Goal: Task Accomplishment & Management: Complete application form

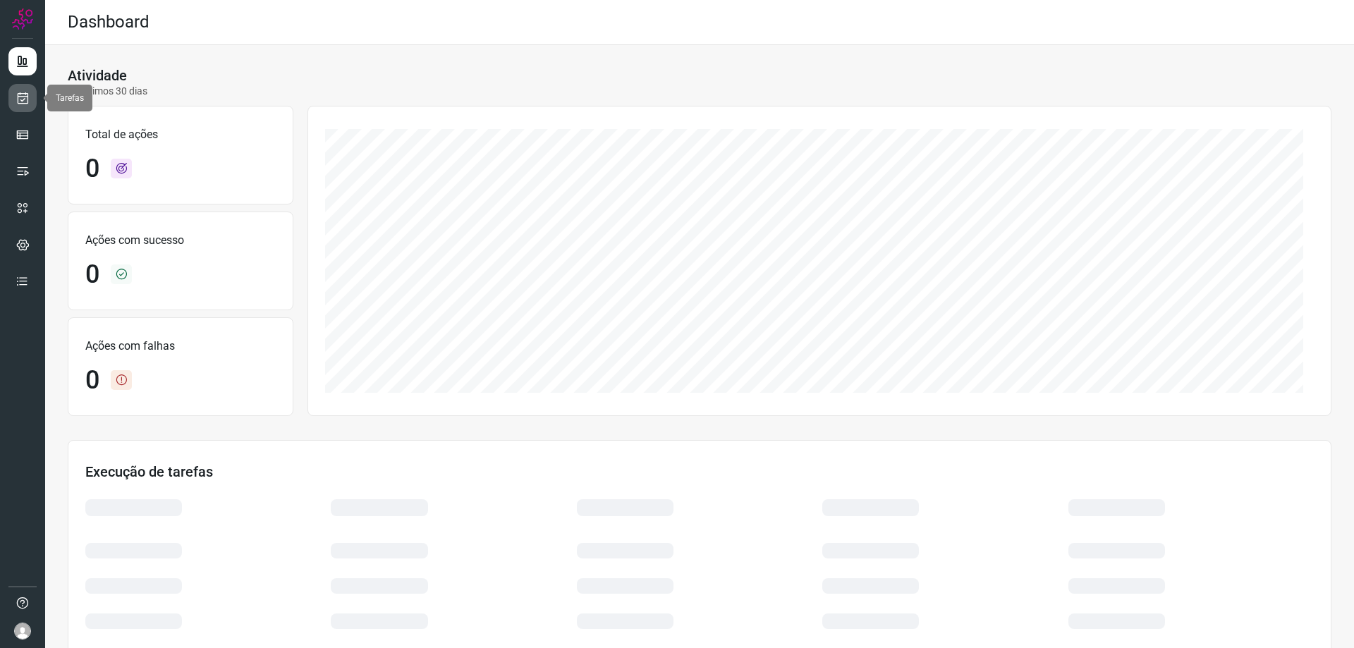
click at [13, 97] on link at bounding box center [22, 98] width 28 height 28
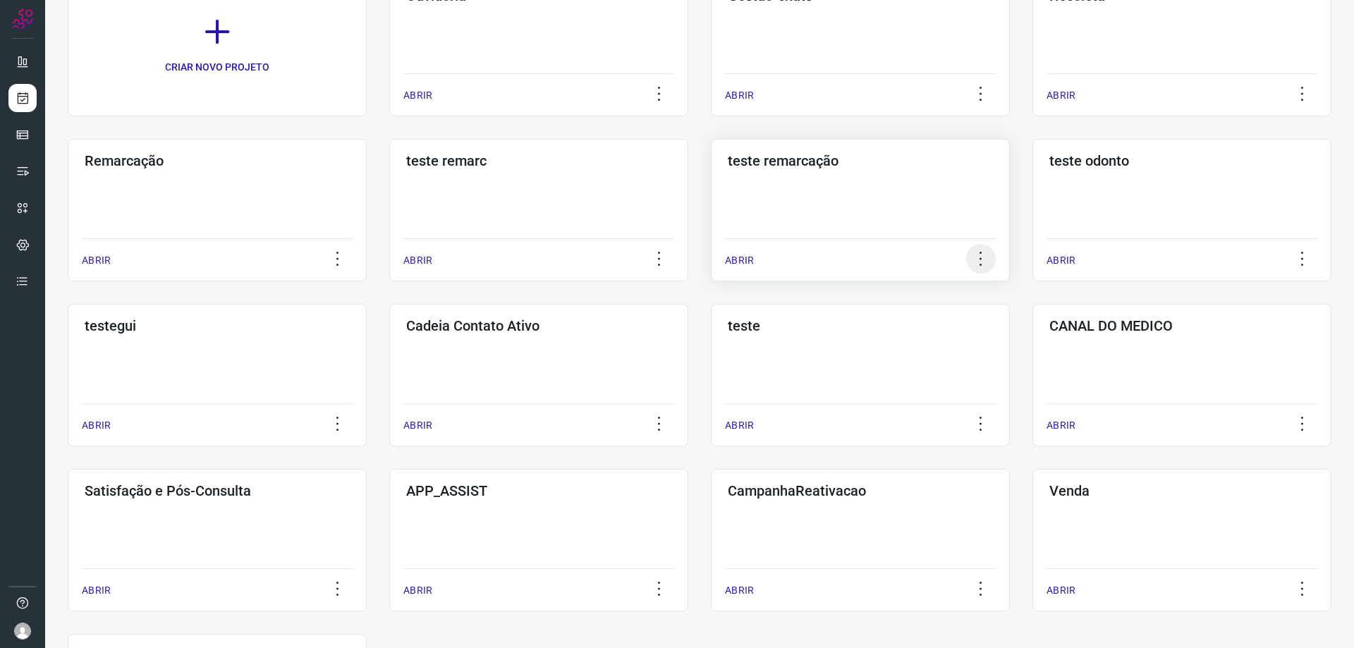
scroll to position [141, 0]
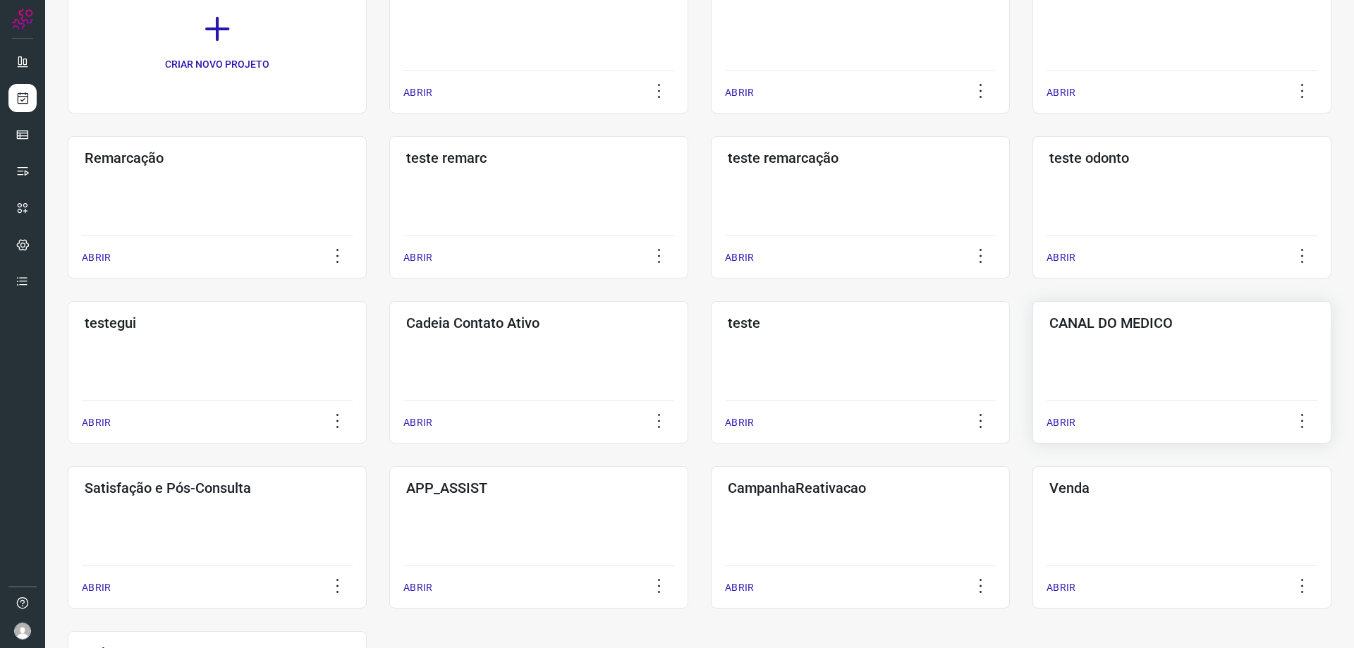
click at [1085, 328] on h3 "CANAL DO MEDICO" at bounding box center [1182, 323] width 265 height 17
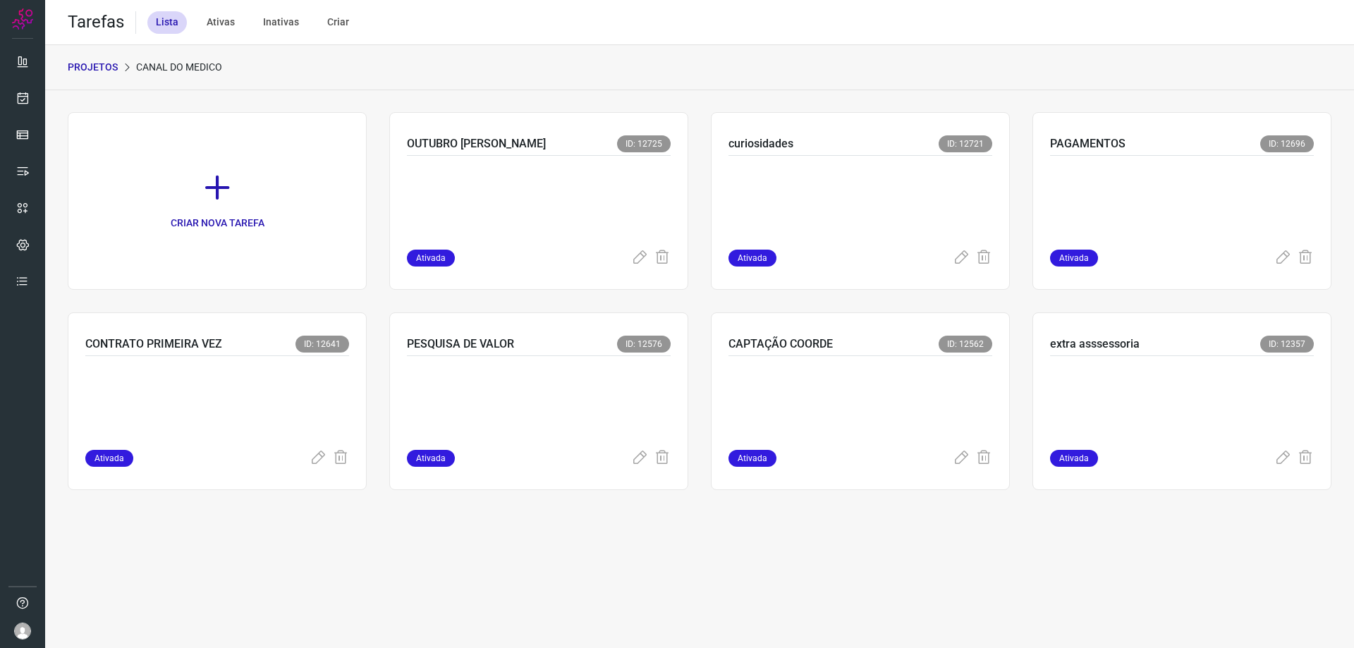
click at [104, 63] on p "PROJETOS" at bounding box center [93, 67] width 50 height 15
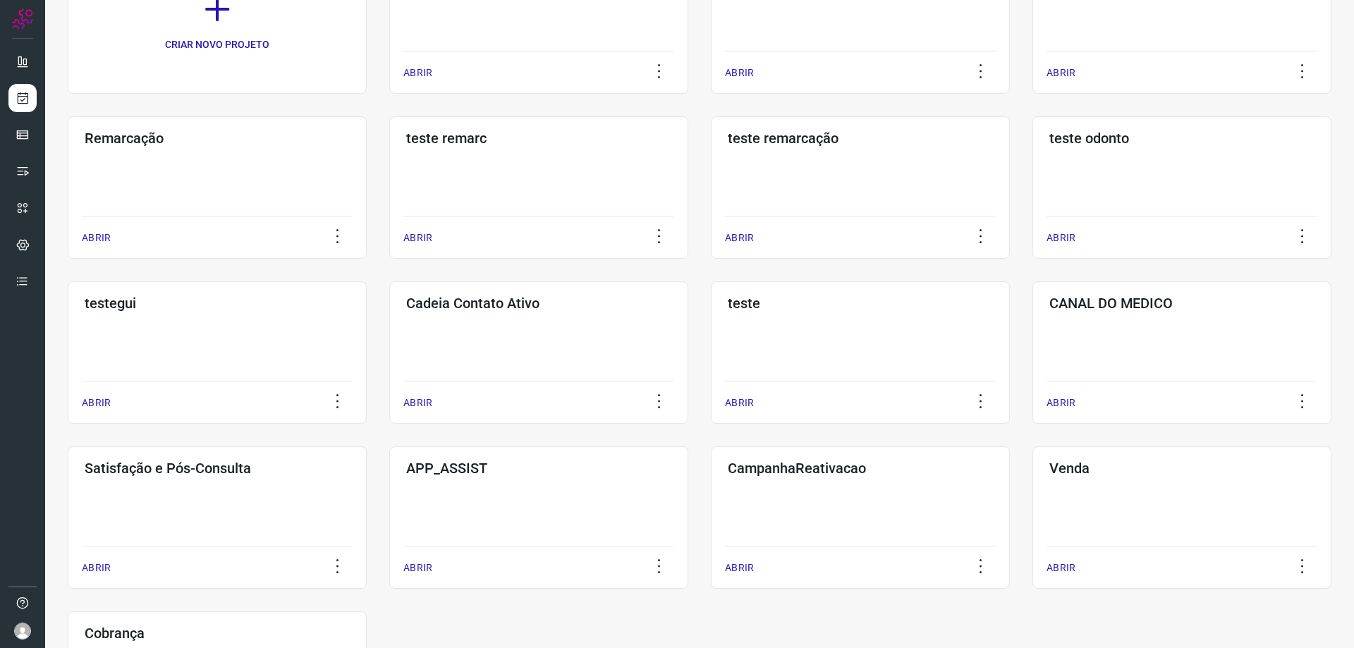
scroll to position [90, 0]
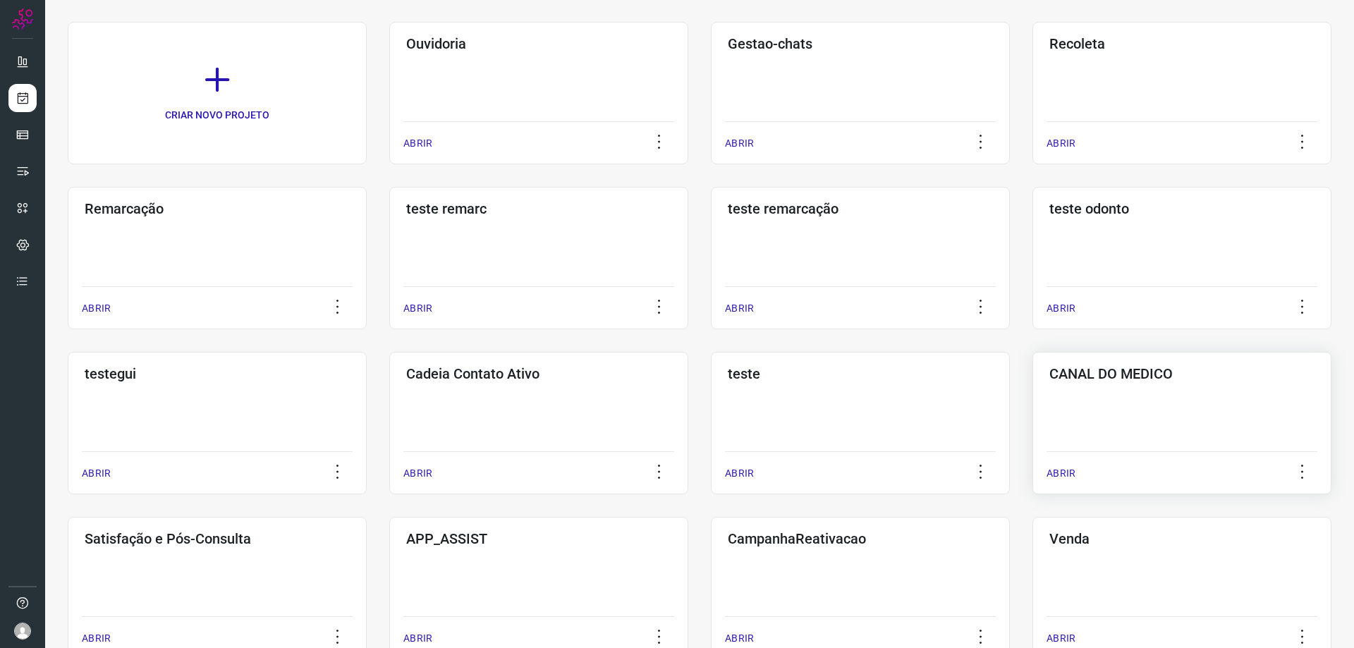
click at [1098, 387] on div "CANAL DO MEDICO ABRIR" at bounding box center [1182, 423] width 299 height 142
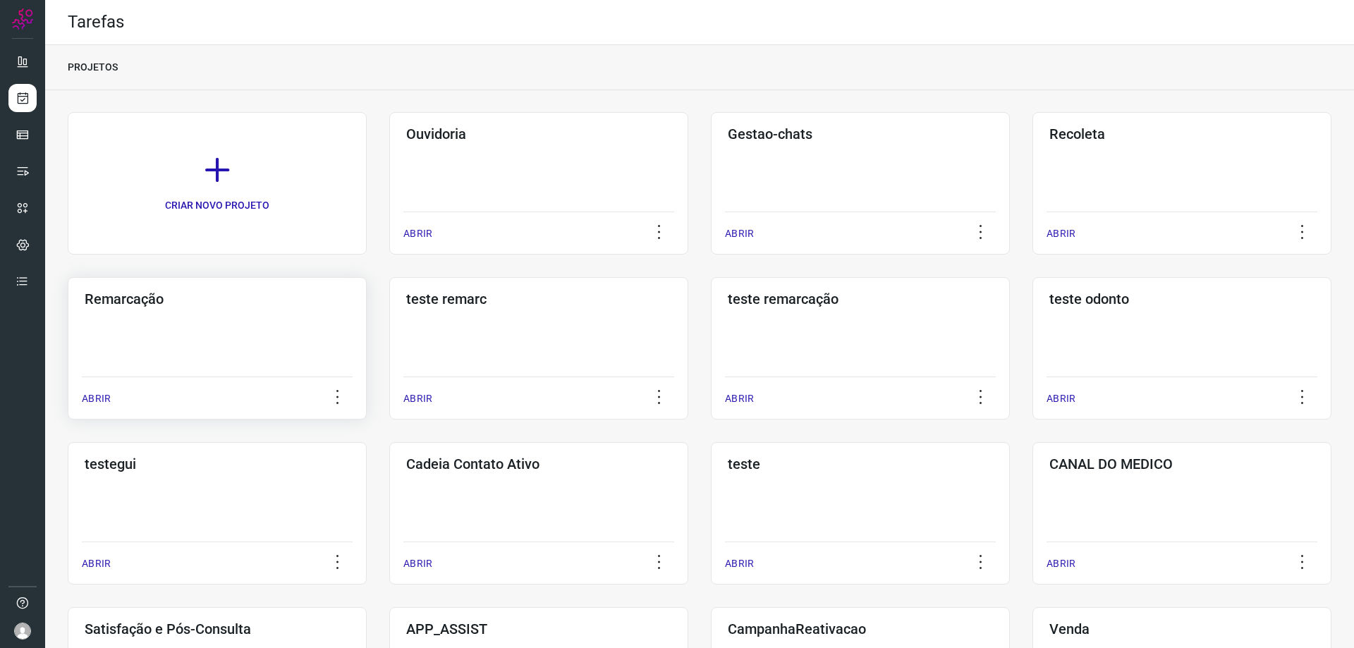
click at [158, 295] on h3 "Remarcação" at bounding box center [217, 299] width 265 height 17
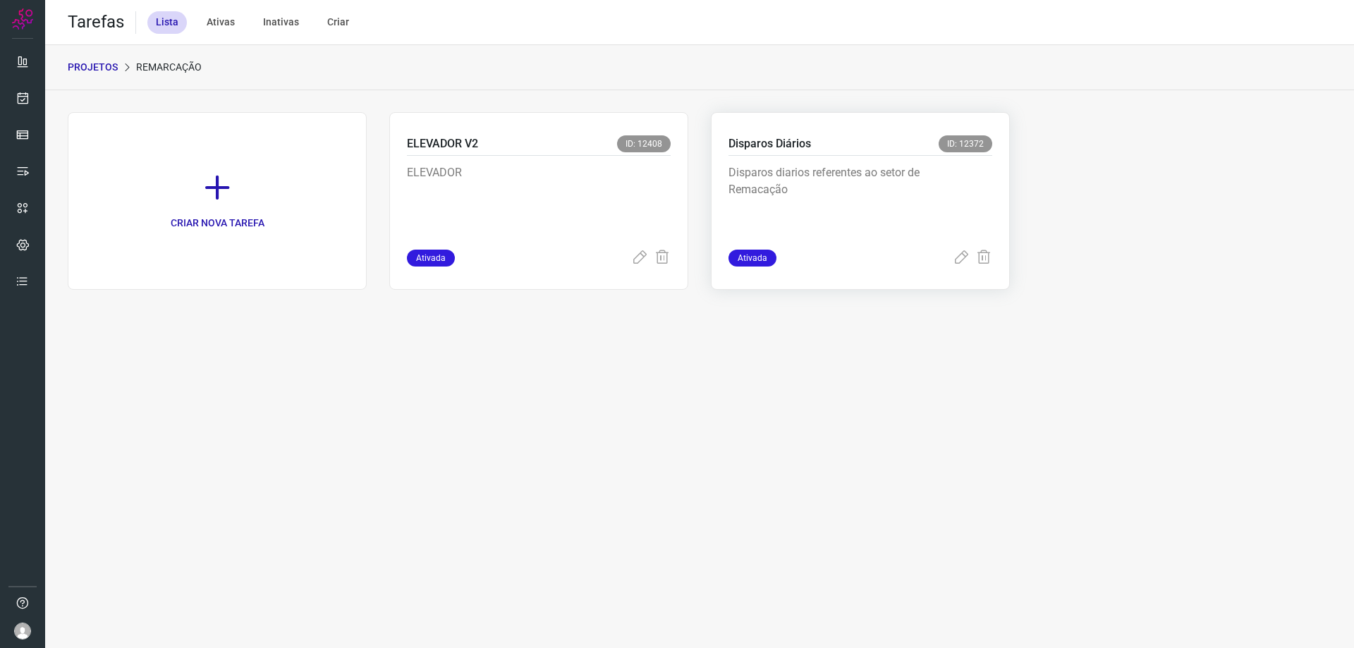
click at [794, 188] on p "Disparos diarios referentes ao setor de Remacação" at bounding box center [835, 199] width 212 height 71
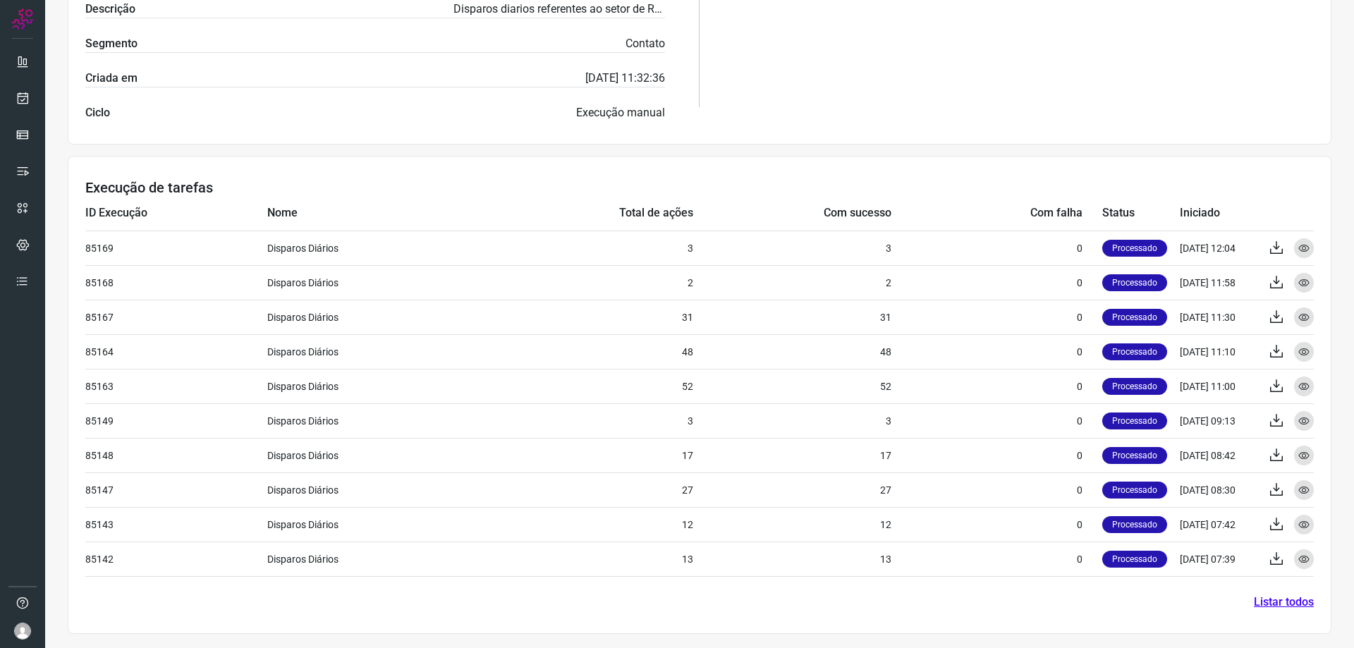
scroll to position [39, 0]
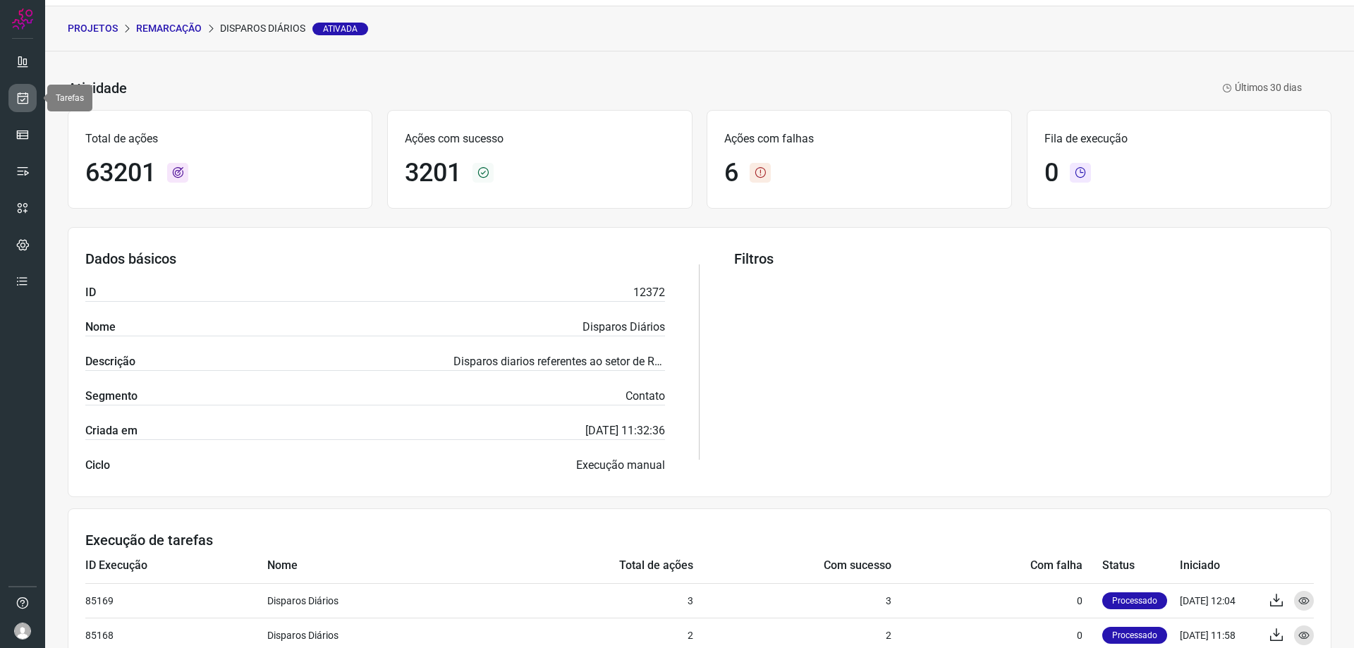
click at [23, 95] on icon at bounding box center [23, 98] width 15 height 14
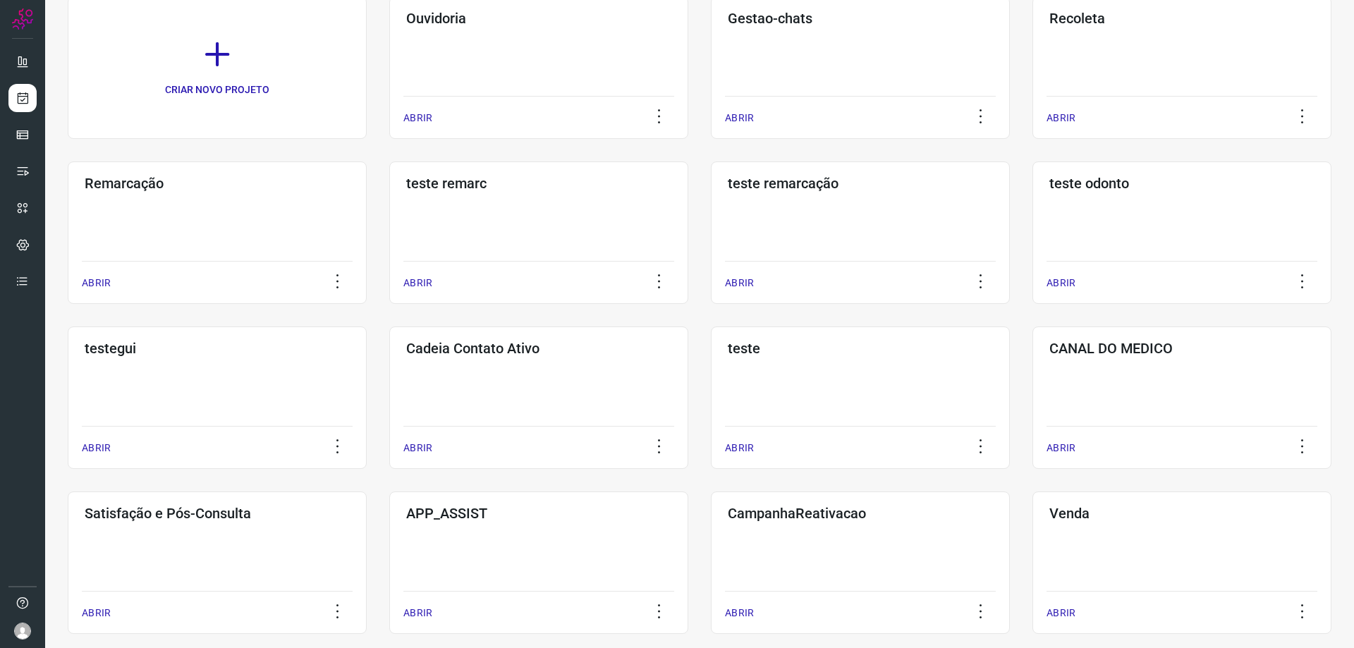
scroll to position [302, 0]
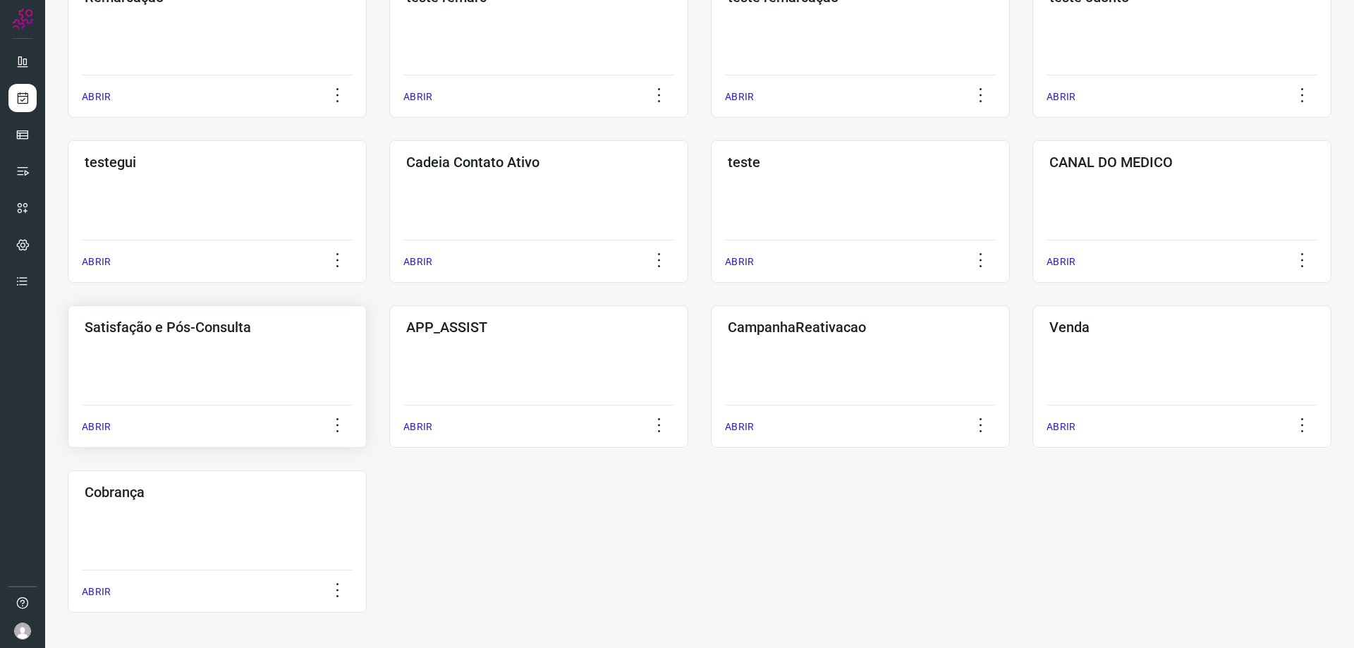
click at [187, 335] on h3 "Satisfação e Pós-Consulta" at bounding box center [217, 327] width 265 height 17
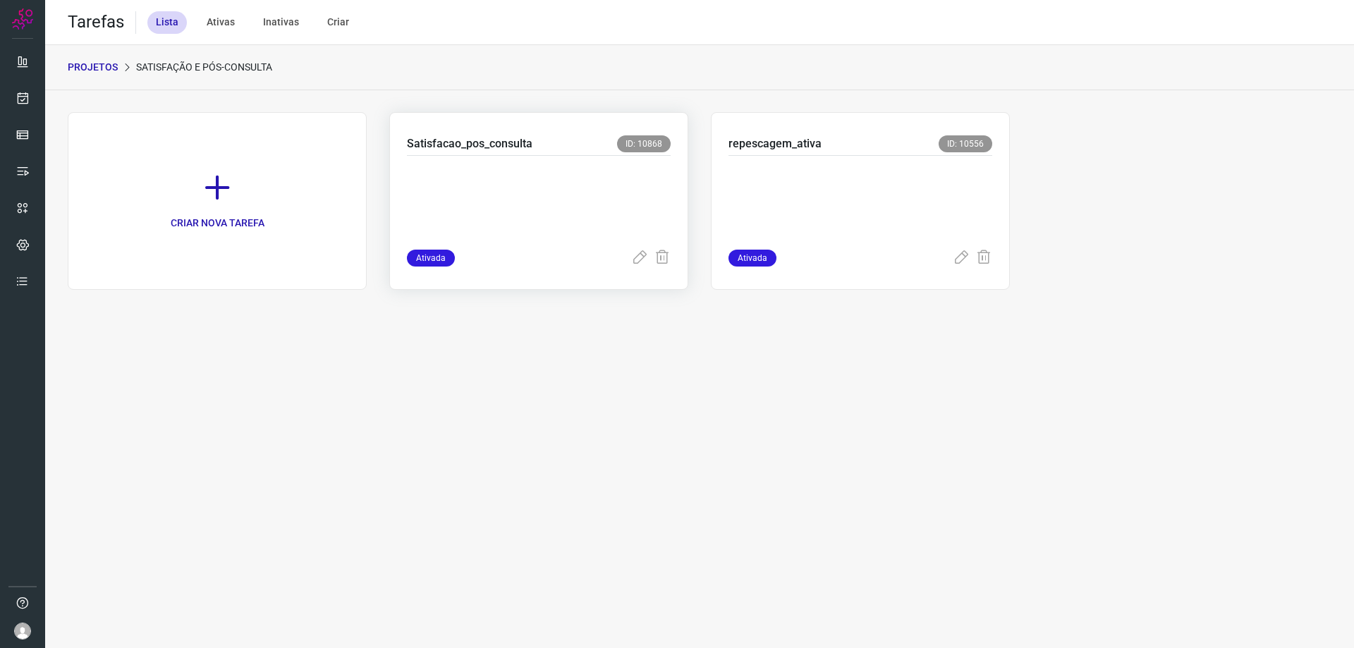
click at [487, 138] on p "Satisfacao_pos_consulta" at bounding box center [470, 143] width 126 height 17
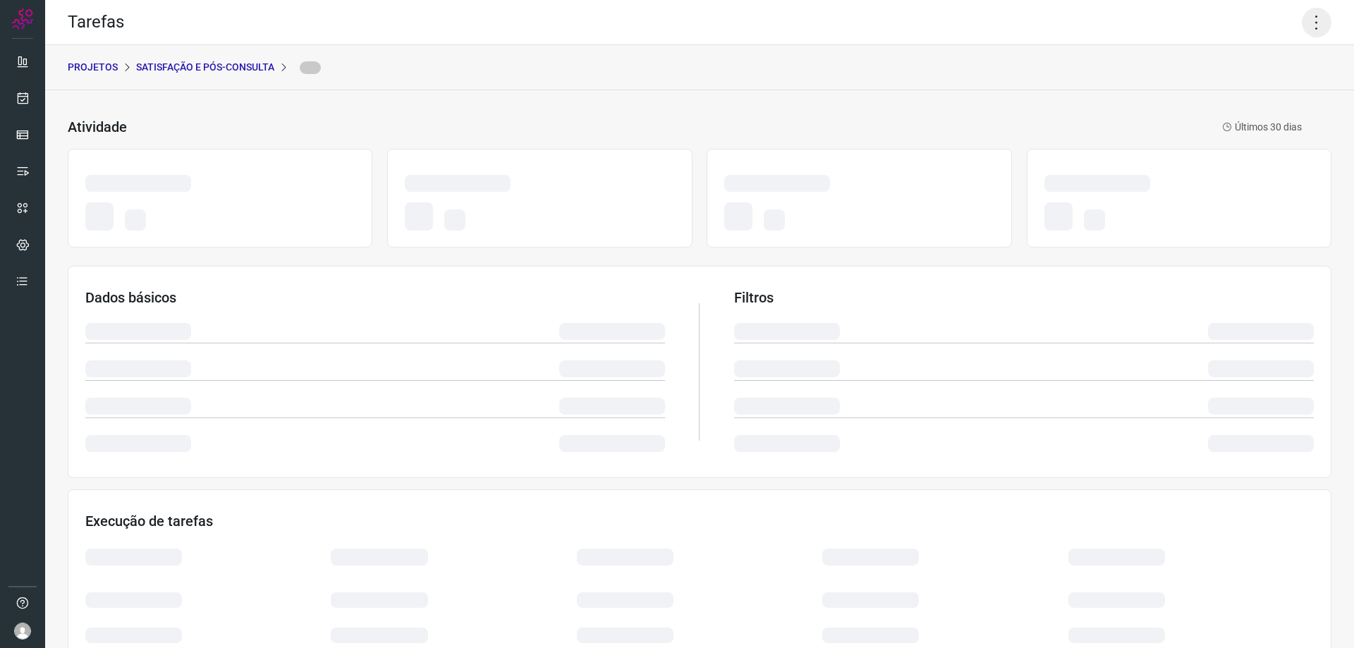
click at [1307, 27] on icon at bounding box center [1317, 23] width 30 height 30
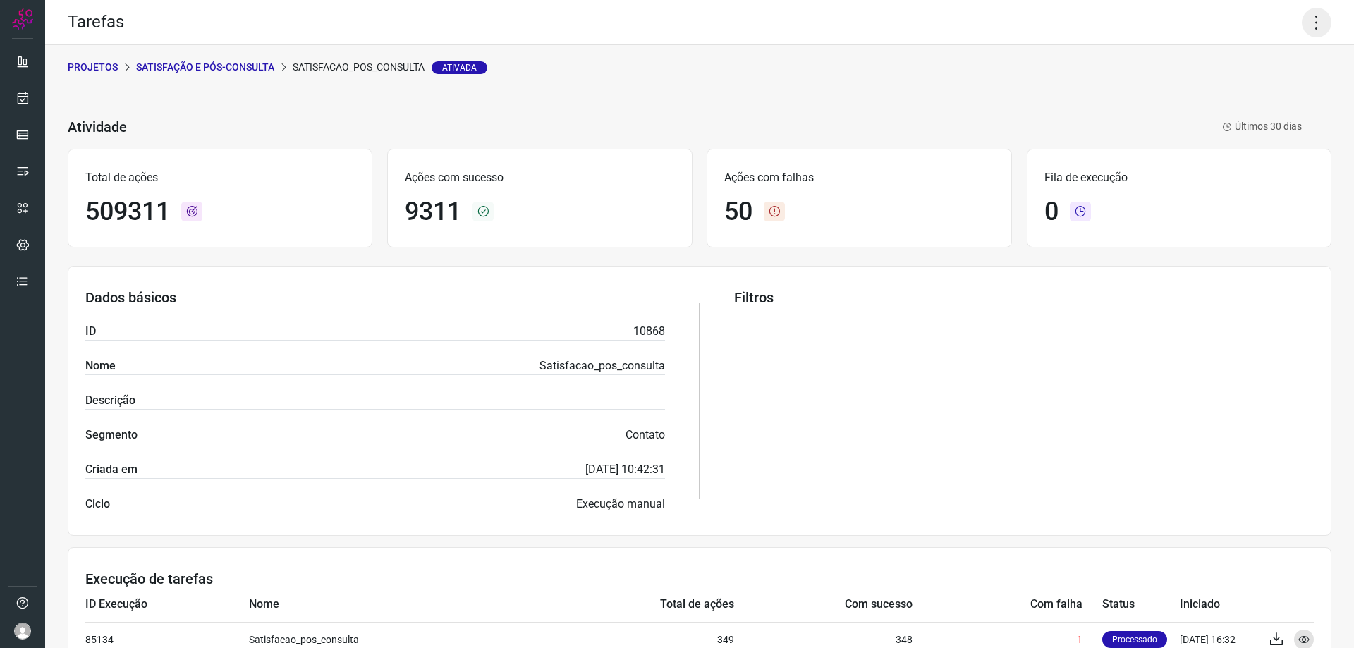
click at [1303, 36] on icon at bounding box center [1317, 23] width 30 height 30
click at [1303, 34] on icon at bounding box center [1317, 23] width 30 height 30
click at [92, 66] on p "PROJETOS" at bounding box center [93, 67] width 50 height 15
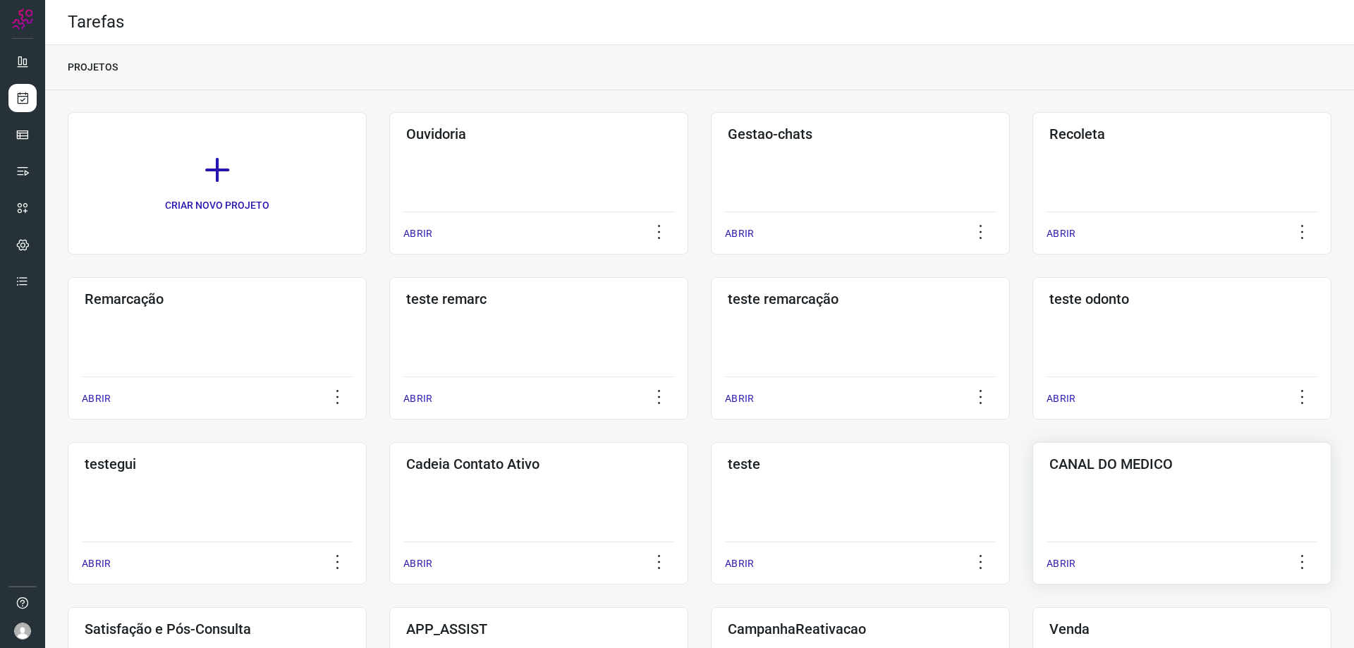
click at [1136, 469] on h3 "CANAL DO MEDICO" at bounding box center [1182, 464] width 265 height 17
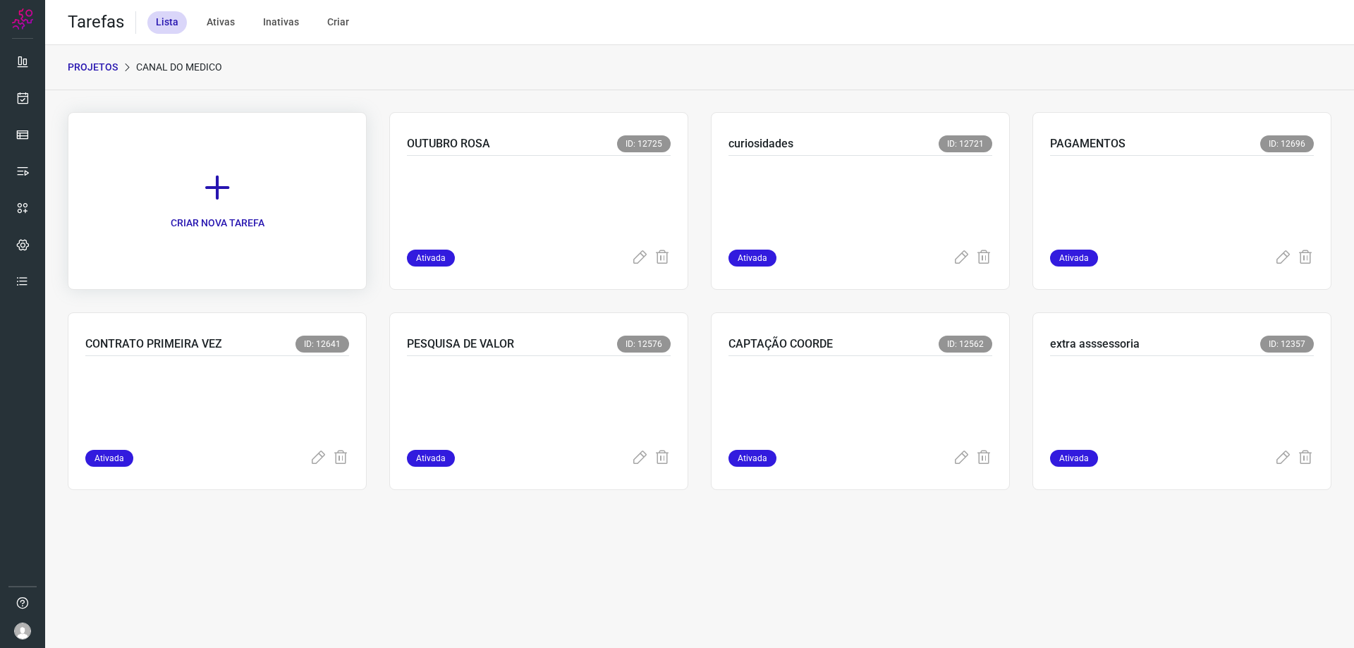
click at [223, 192] on icon at bounding box center [217, 187] width 31 height 31
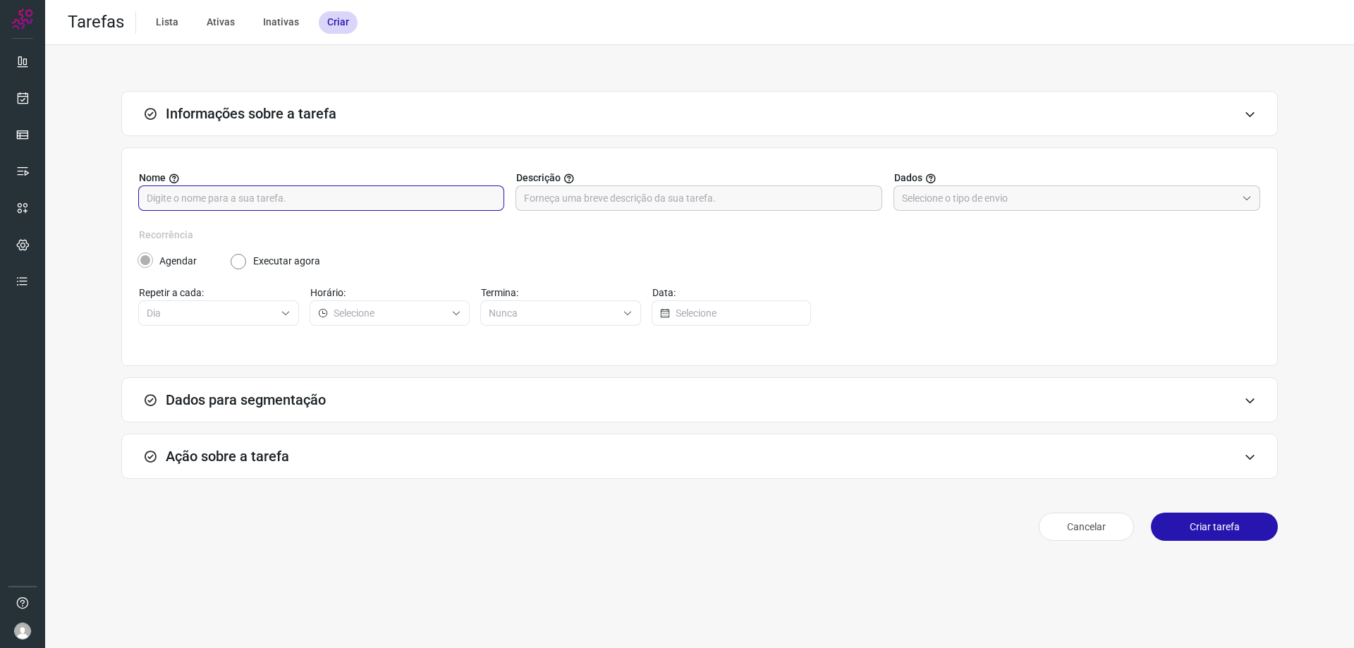
click at [284, 198] on input "text" at bounding box center [321, 198] width 349 height 24
type input "NPS MÉDICO"
click at [255, 262] on label "Executar agora" at bounding box center [286, 261] width 67 height 15
click at [607, 120] on div "Informações sobre a tarefa" at bounding box center [699, 113] width 1157 height 45
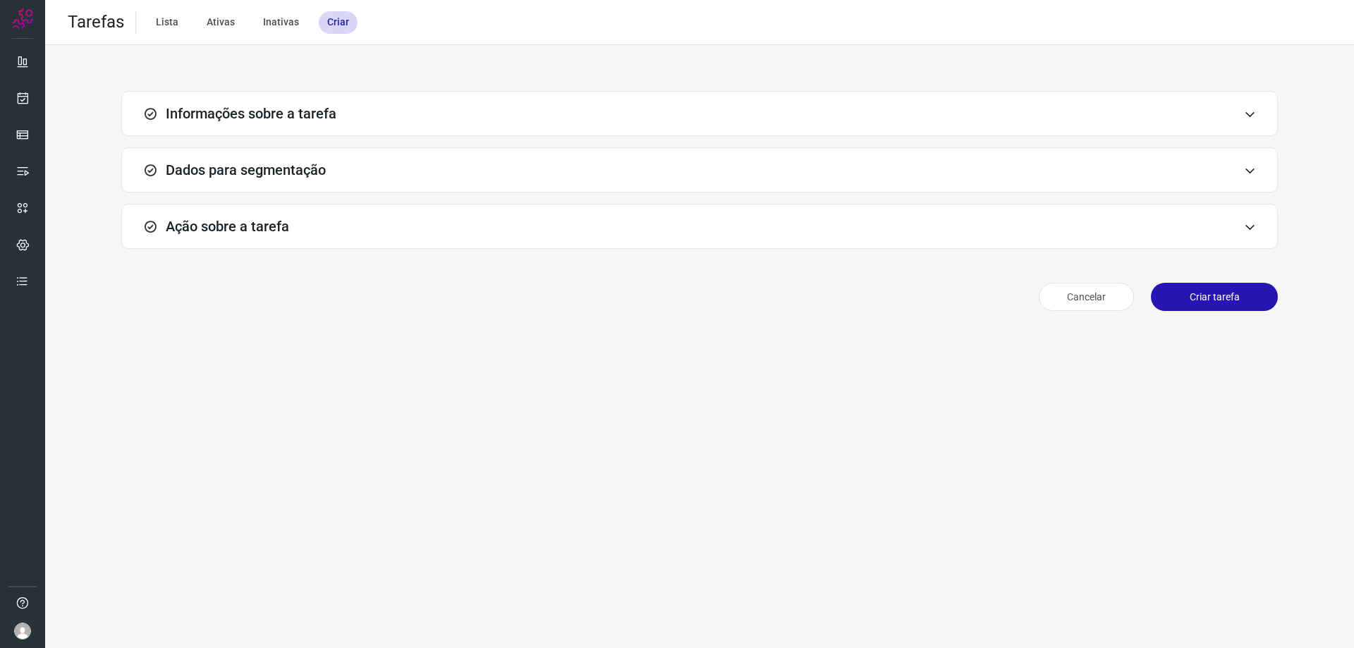
click at [609, 118] on div "Informações sobre a tarefa" at bounding box center [699, 113] width 1157 height 45
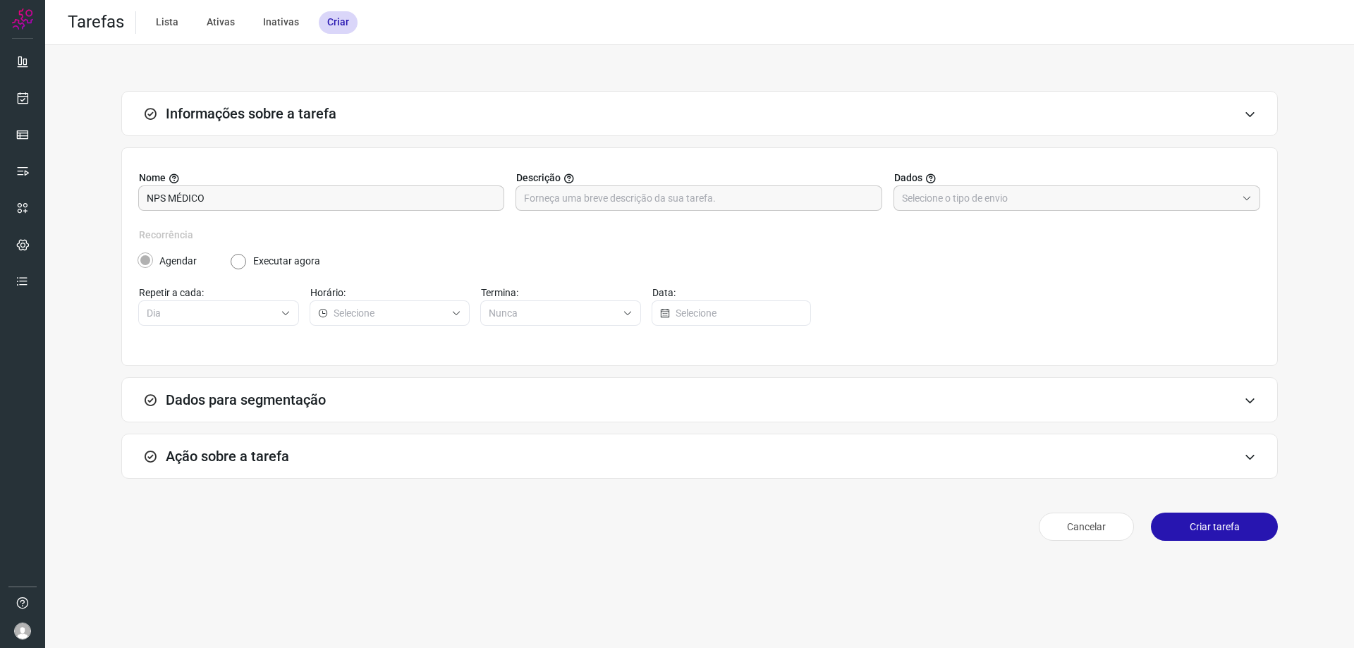
click at [251, 407] on h3 "Dados para segmentação" at bounding box center [246, 399] width 160 height 17
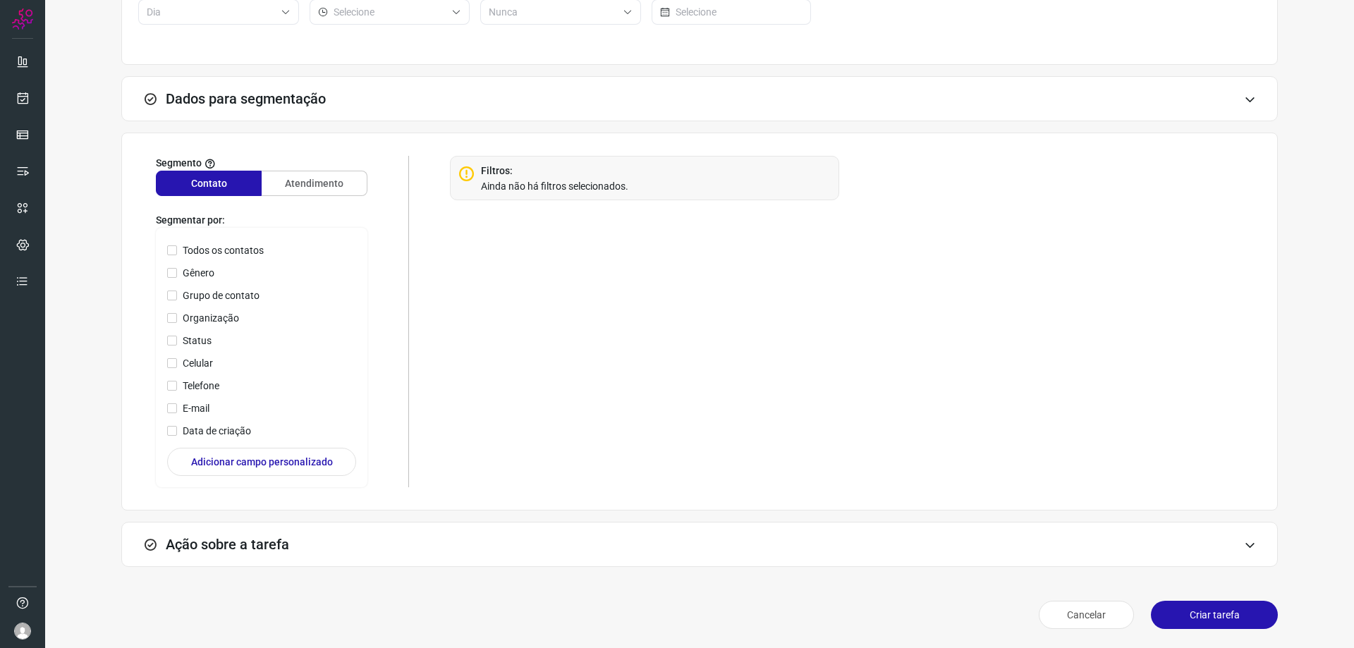
scroll to position [302, 0]
click at [255, 101] on h3 "Dados para segmentação" at bounding box center [246, 98] width 160 height 17
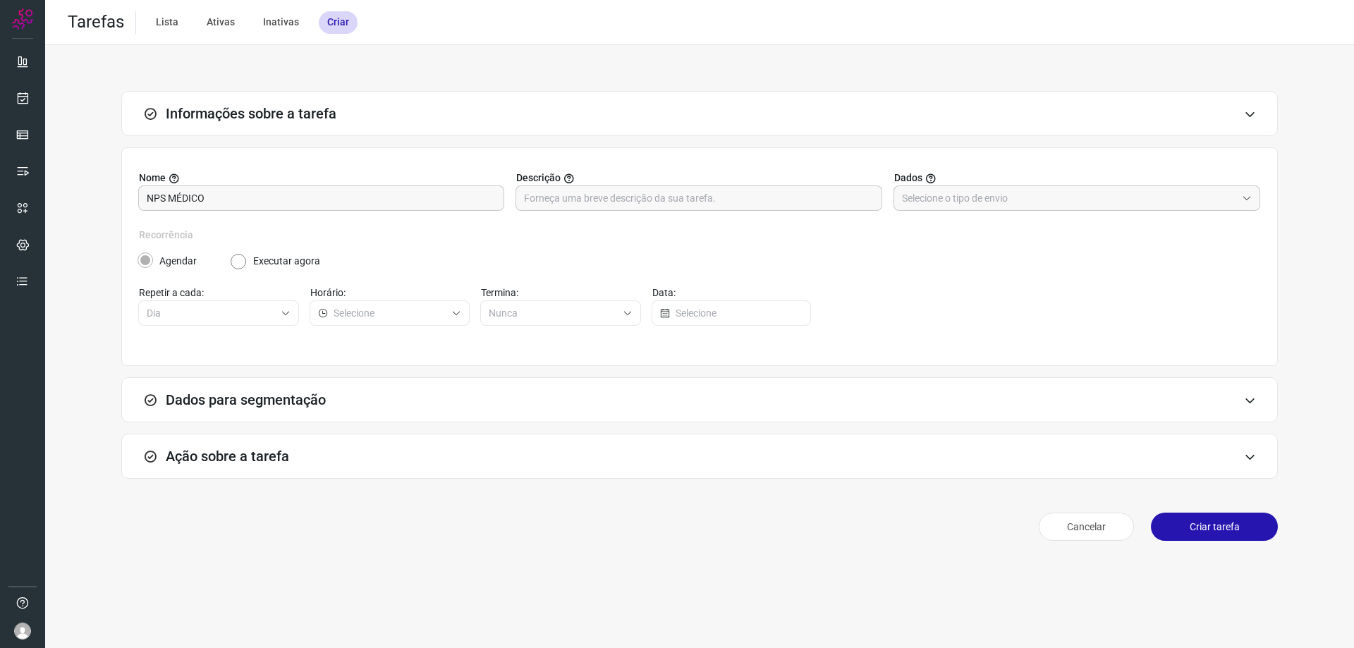
scroll to position [0, 0]
click at [262, 450] on h3 "Ação sobre a tarefa" at bounding box center [227, 456] width 123 height 17
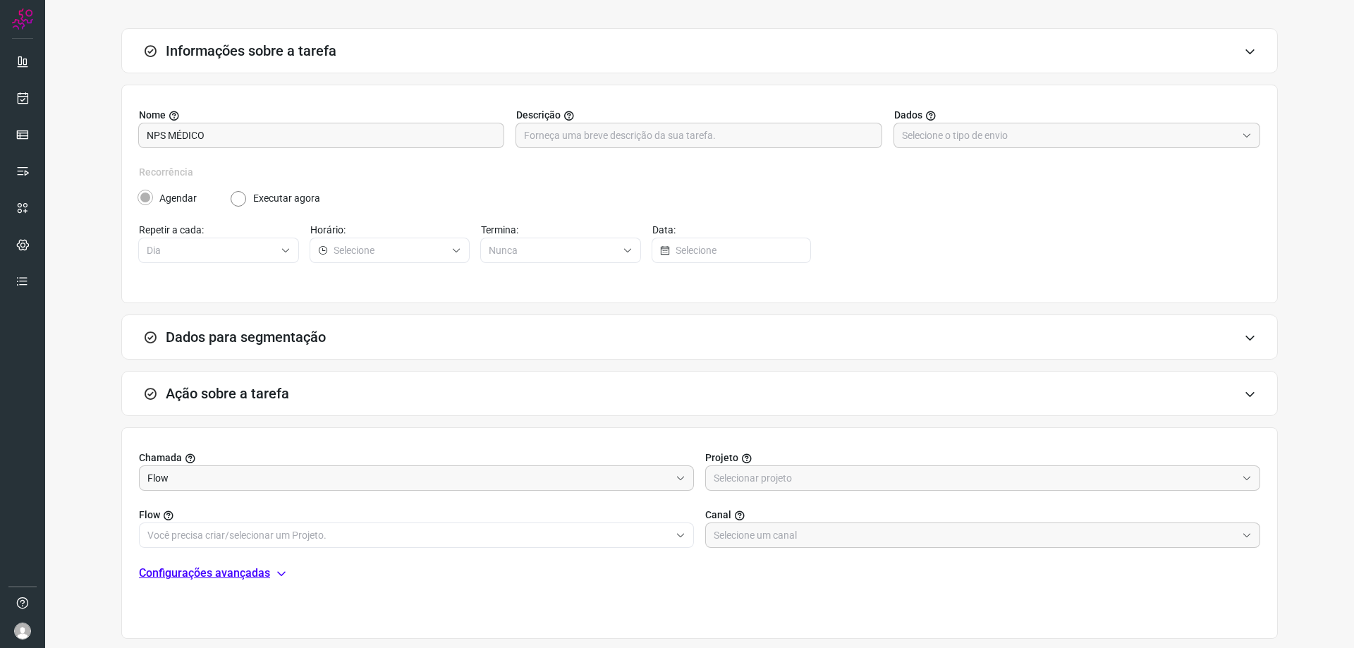
scroll to position [135, 0]
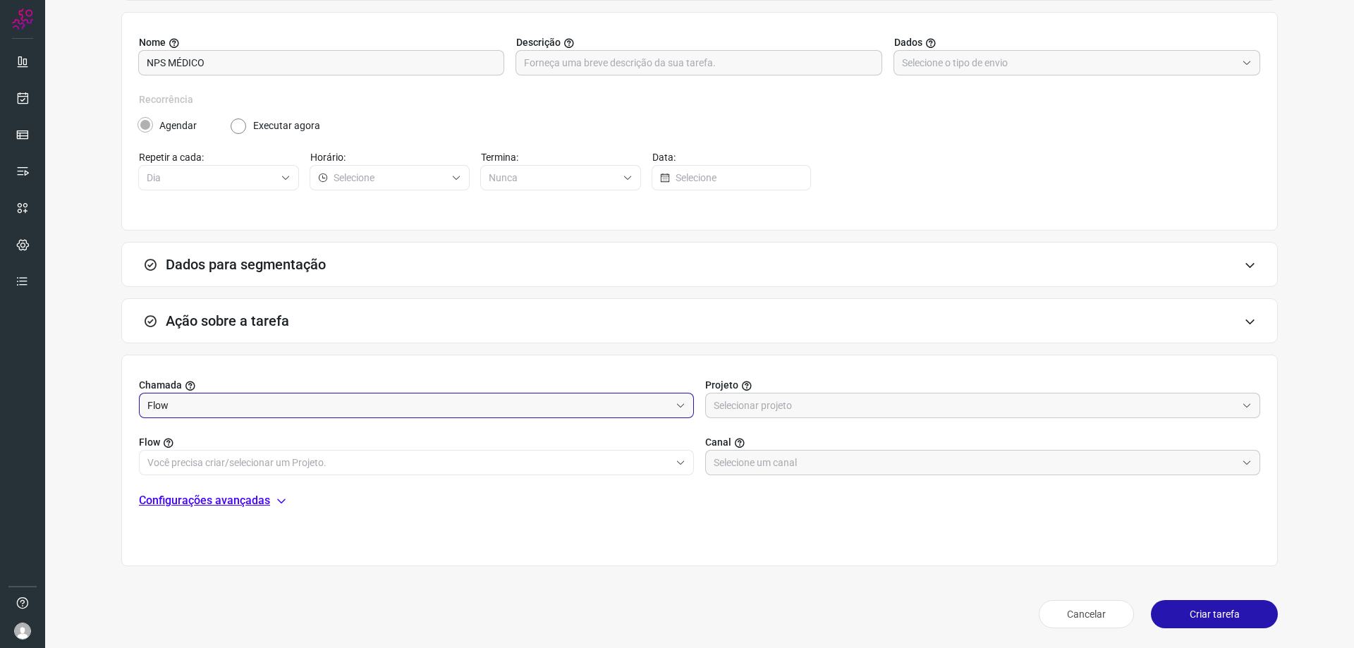
click at [262, 406] on input "Flow" at bounding box center [408, 406] width 523 height 24
click at [202, 441] on li "Flow" at bounding box center [415, 444] width 550 height 24
click at [763, 403] on input "text" at bounding box center [975, 406] width 523 height 24
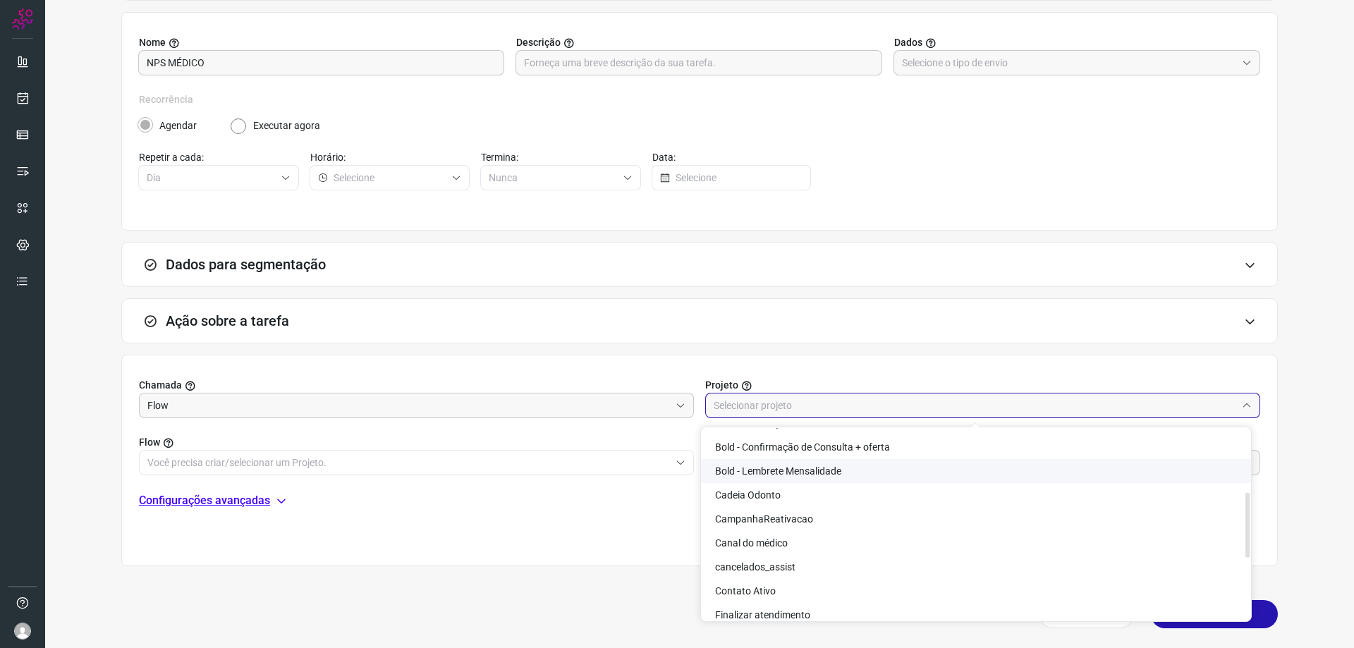
scroll to position [212, 0]
click at [820, 464] on li "Canal do médico" at bounding box center [976, 473] width 550 height 24
type input "Canal do médico"
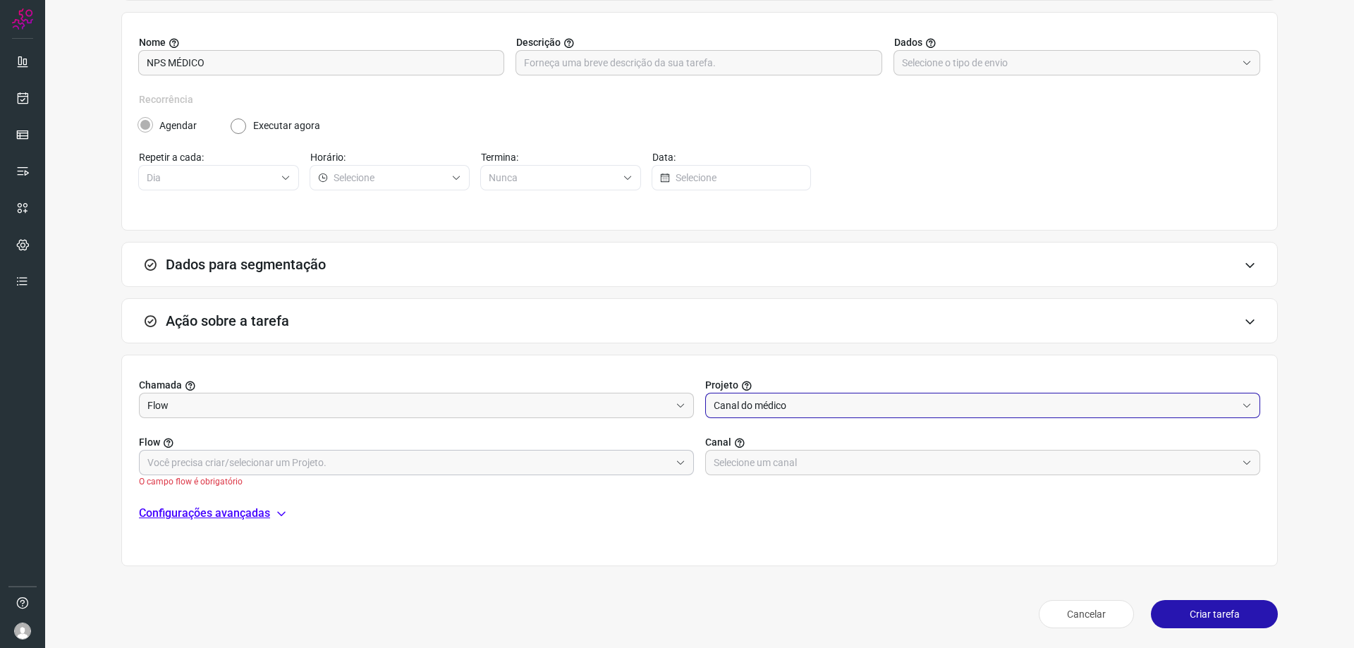
click at [325, 464] on input "text" at bounding box center [408, 463] width 523 height 24
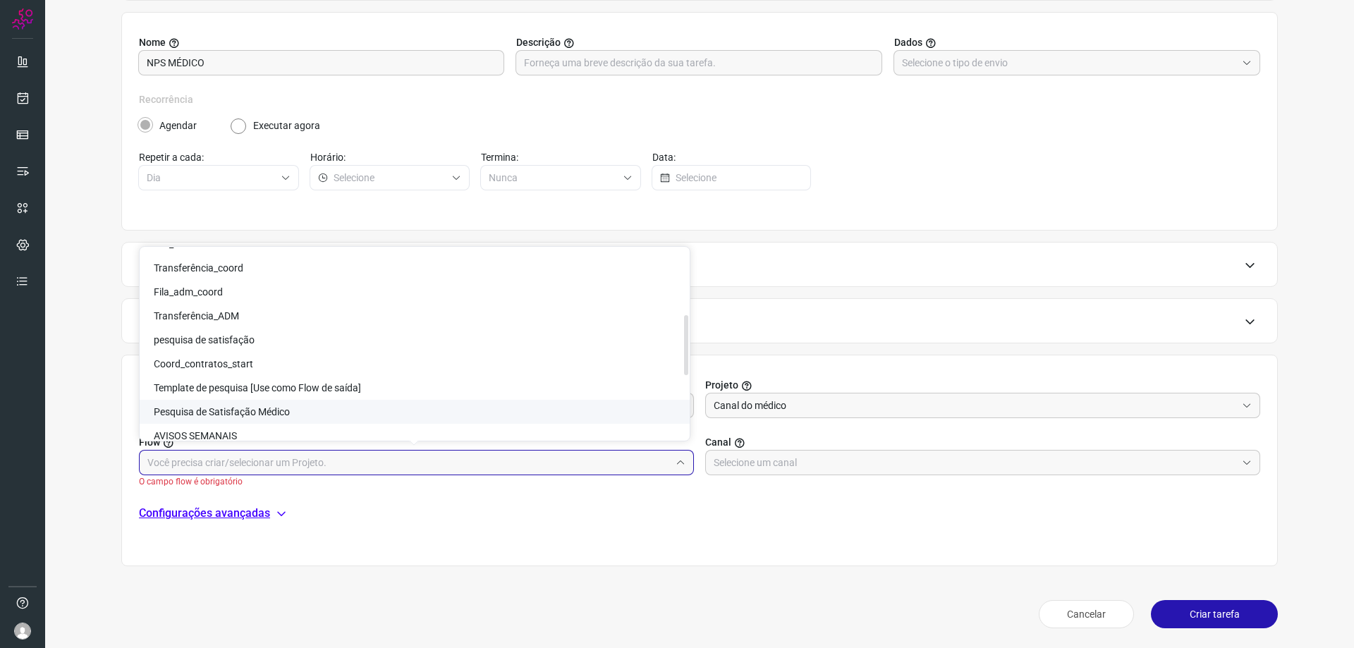
click at [268, 408] on span "Pesquisa de Satisfação Médico" at bounding box center [222, 411] width 136 height 11
type input "Pesquisa de Satisfação Médico"
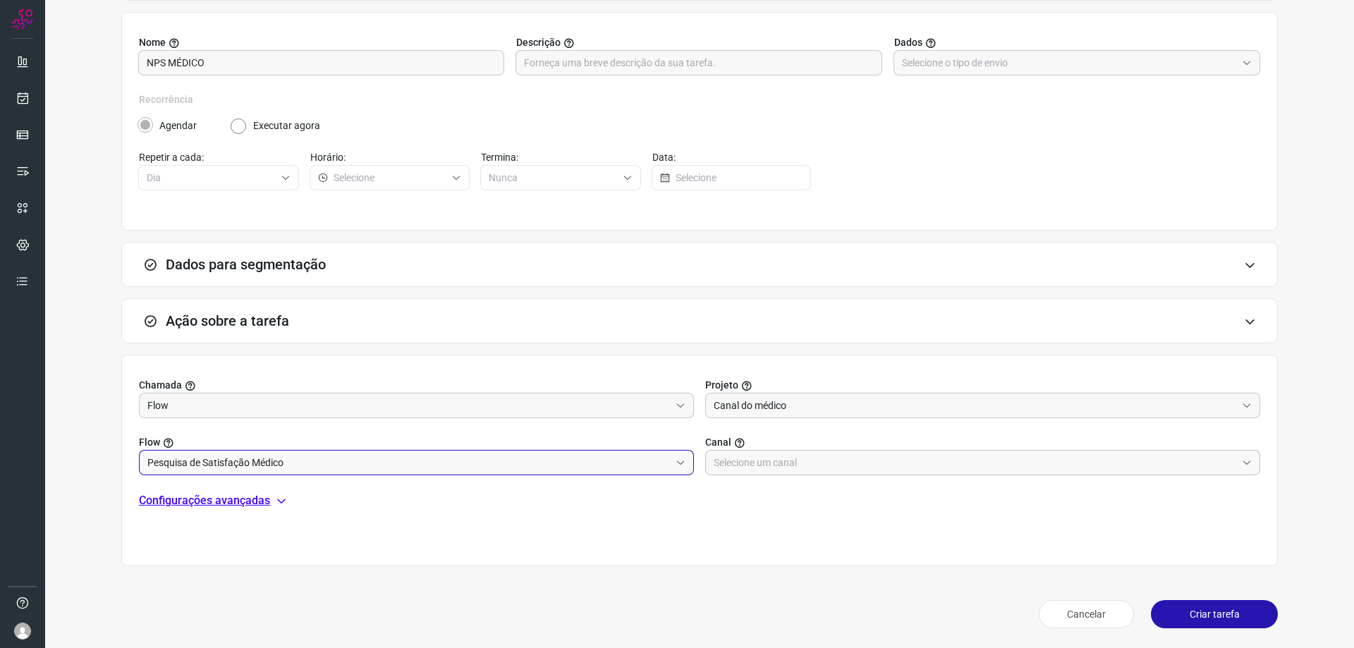
click at [793, 460] on input "text" at bounding box center [975, 463] width 523 height 24
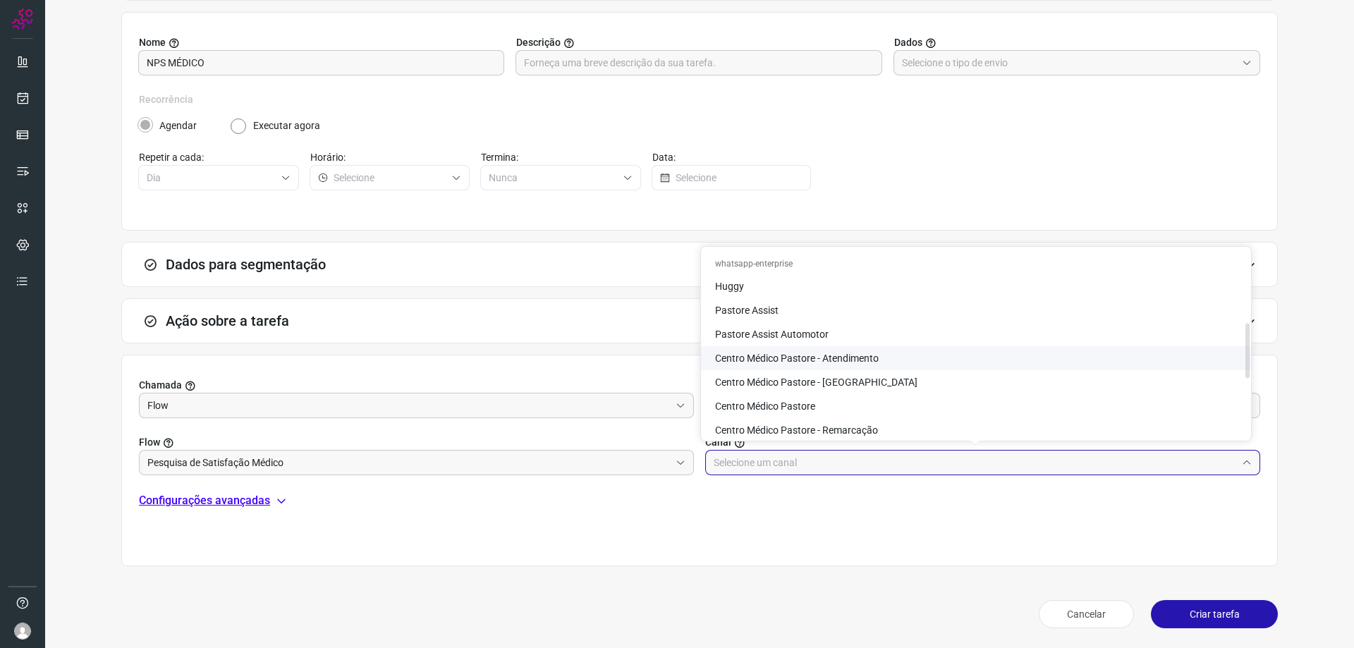
scroll to position [323, 0]
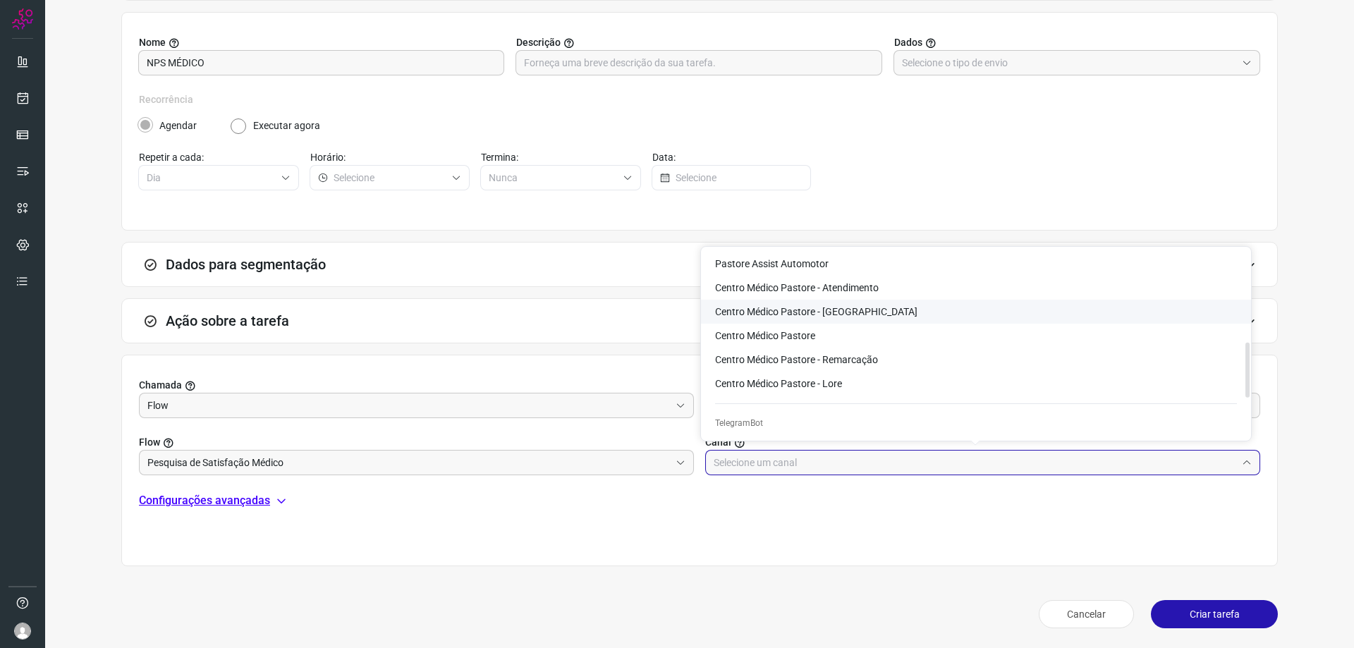
click at [840, 317] on span "Centro Médico Pastore - [GEOGRAPHIC_DATA]" at bounding box center [816, 311] width 202 height 11
type input "Centro Médico Pastore - [GEOGRAPHIC_DATA]"
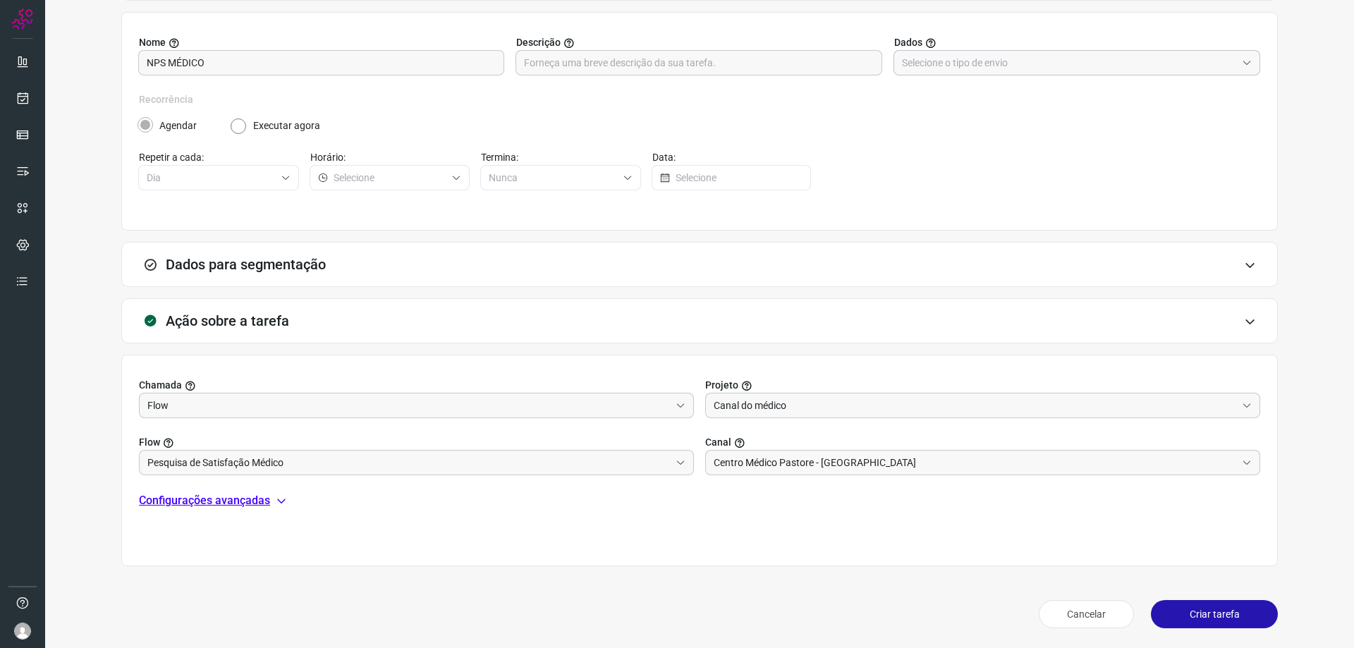
click at [1018, 60] on input "text" at bounding box center [1069, 63] width 334 height 24
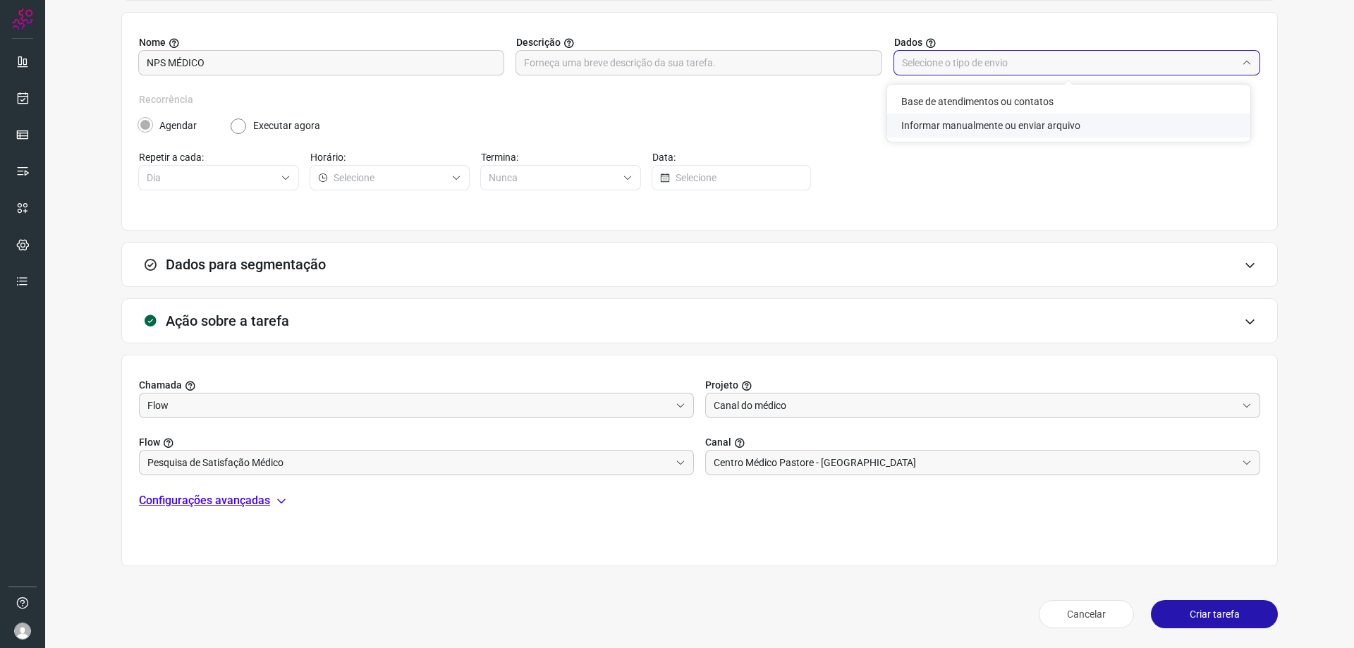
click at [1007, 131] on li "Informar manualmente ou enviar arquivo" at bounding box center [1068, 126] width 363 height 24
type input "Informar manualmente ou enviar arquivo"
radio input "false"
radio input "true"
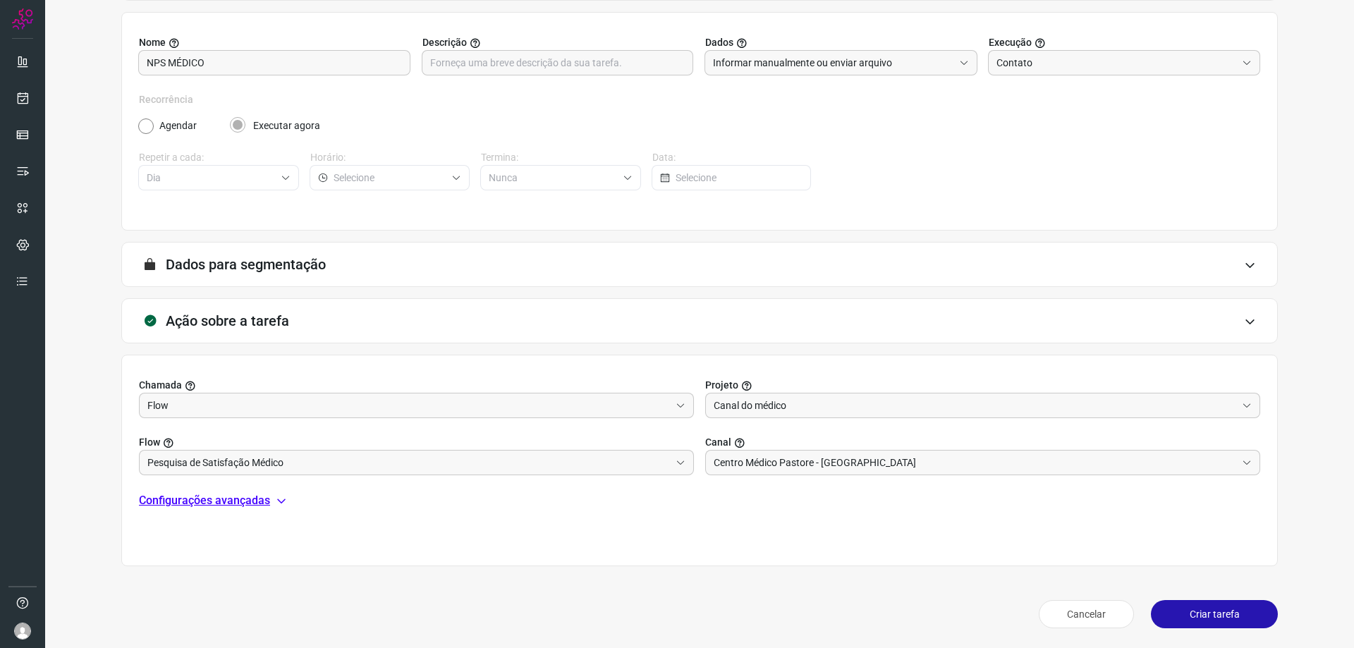
click at [138, 126] on div "Nome NPS MÉDICO Descrição Dados Informar manualmente ou enviar arquivo Execução…" at bounding box center [699, 121] width 1157 height 219
click at [1072, 54] on input "Contato" at bounding box center [1117, 63] width 241 height 24
click at [1010, 128] on span "Contato" at bounding box center [1013, 125] width 36 height 11
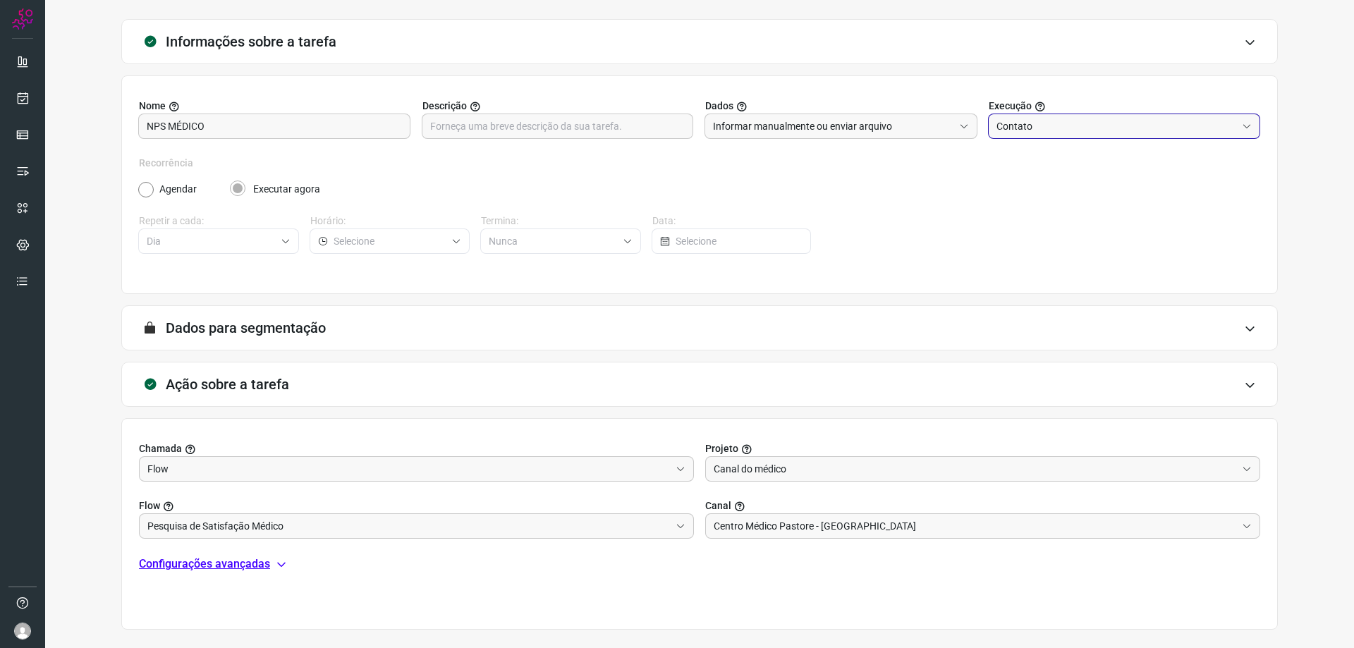
scroll to position [0, 0]
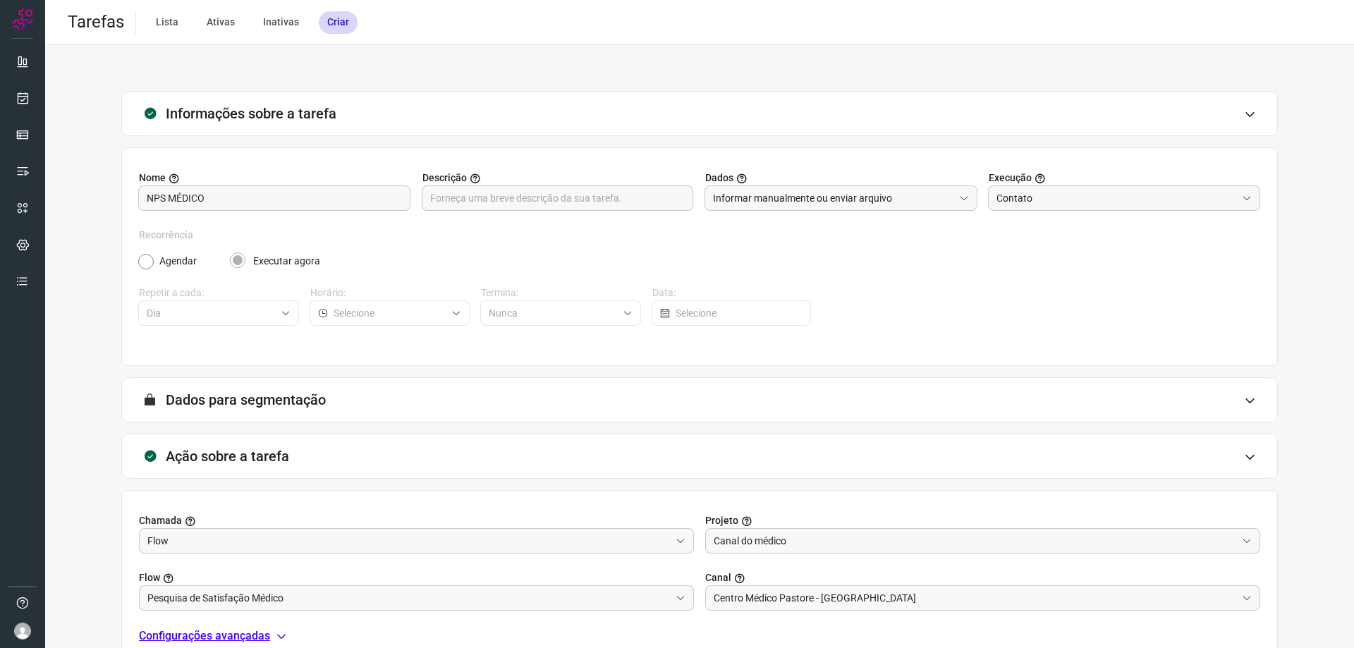
click at [312, 399] on h3 "Dados para segmentação" at bounding box center [246, 399] width 160 height 17
click at [1244, 404] on icon at bounding box center [1250, 400] width 12 height 11
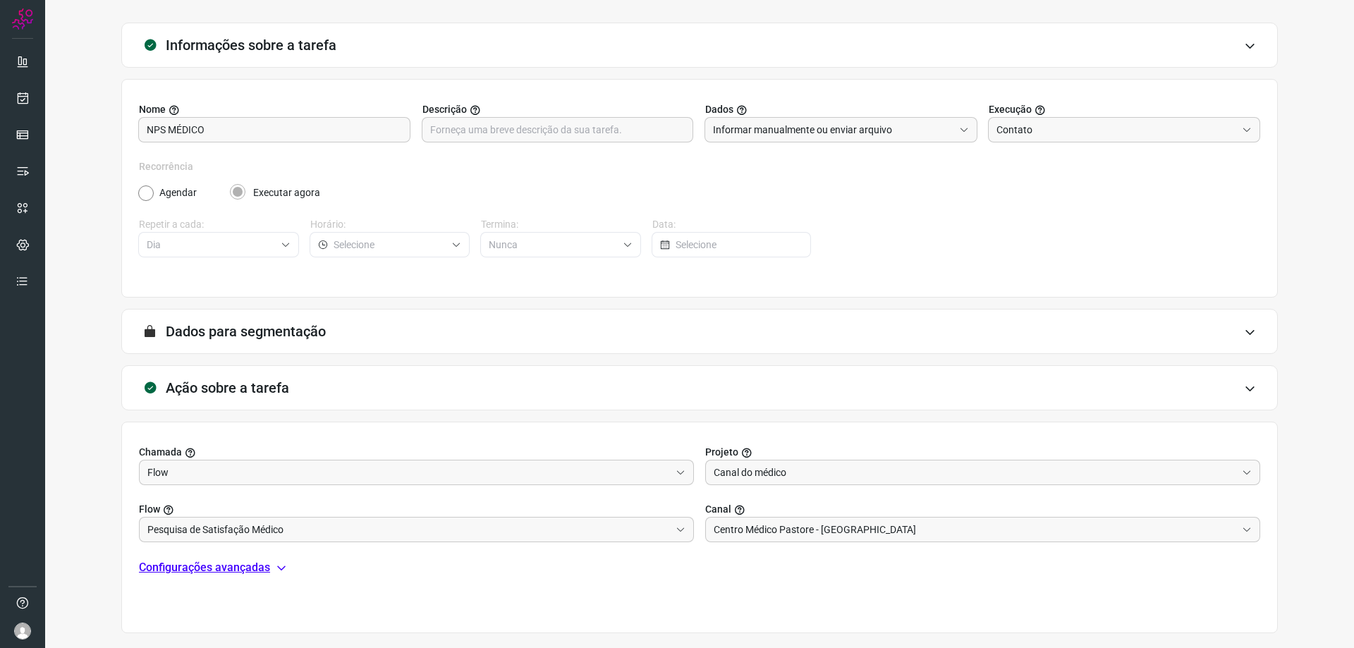
scroll to position [135, 0]
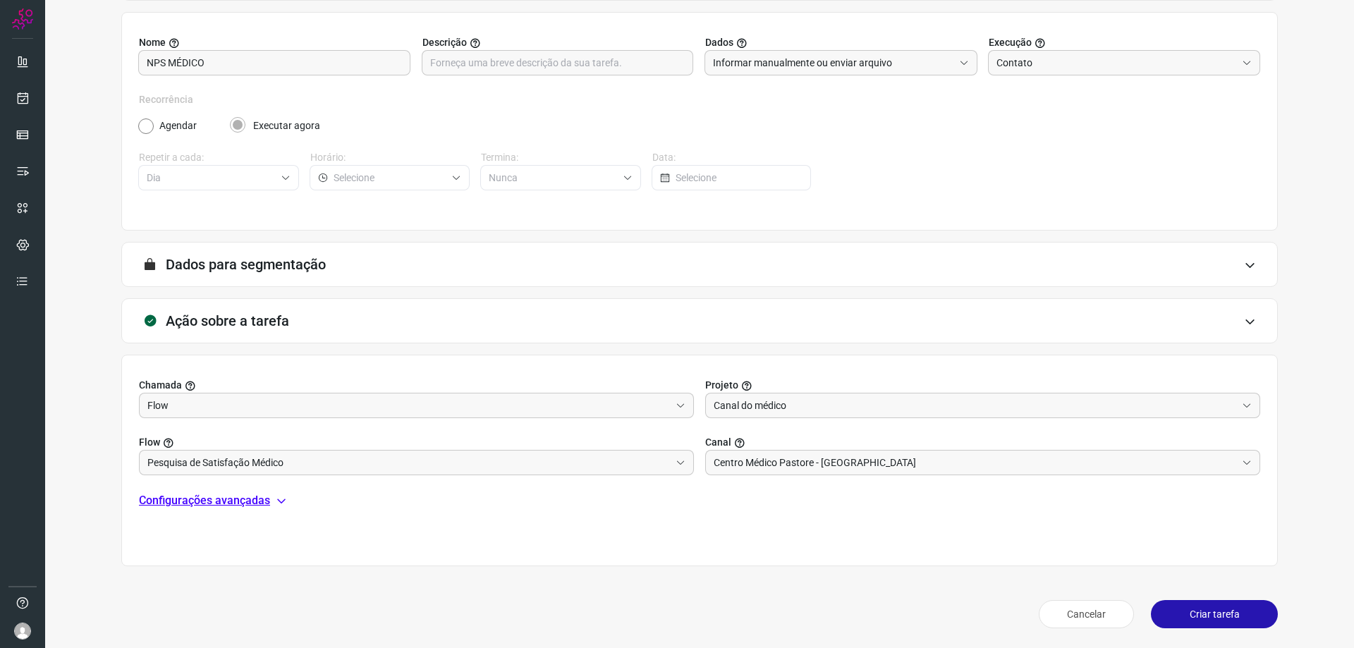
click at [1218, 611] on button "Criar tarefa" at bounding box center [1214, 614] width 127 height 28
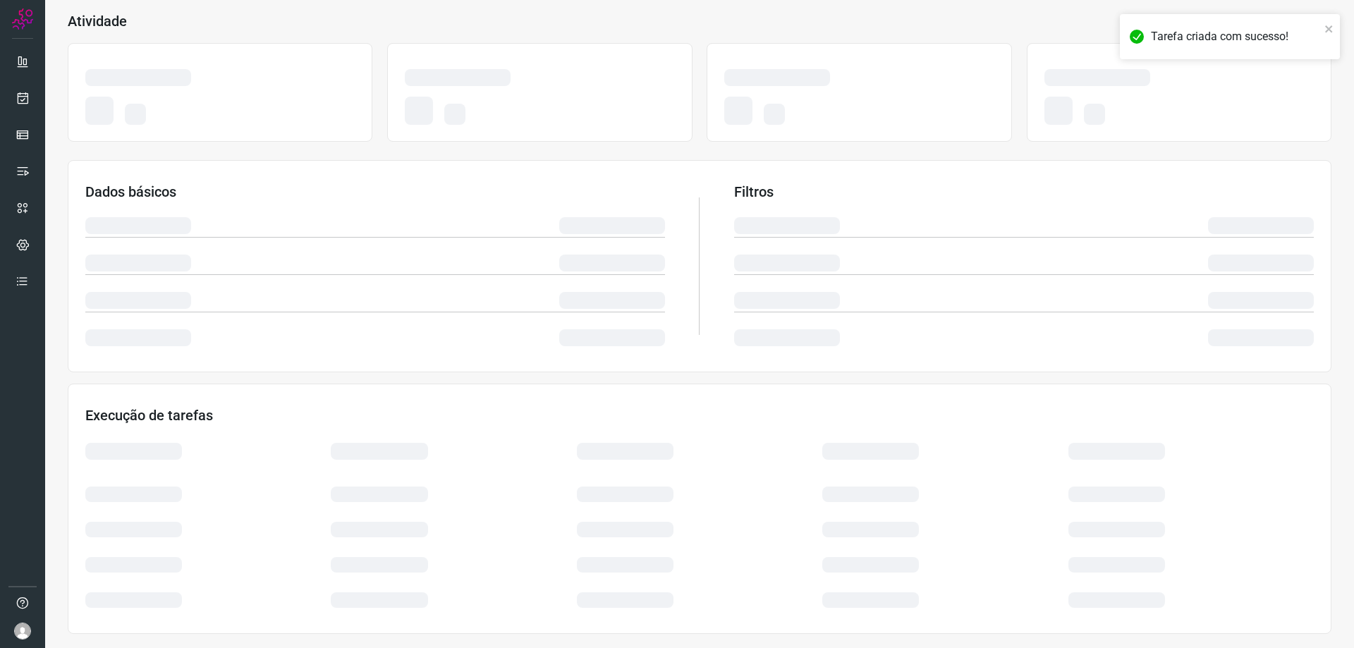
scroll to position [80, 0]
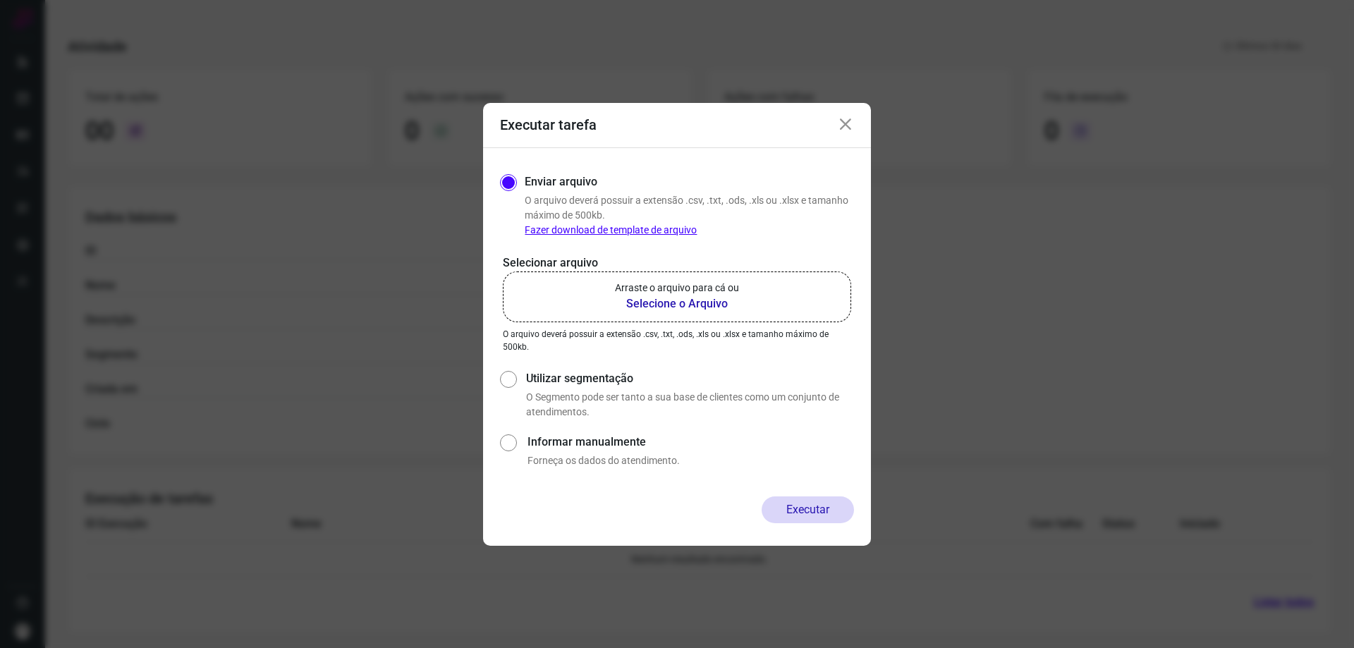
click at [672, 303] on b "Selecione o Arquivo" at bounding box center [677, 304] width 124 height 17
click at [0, 0] on input "Arraste o arquivo para cá ou Selecione o Arquivo" at bounding box center [0, 0] width 0 height 0
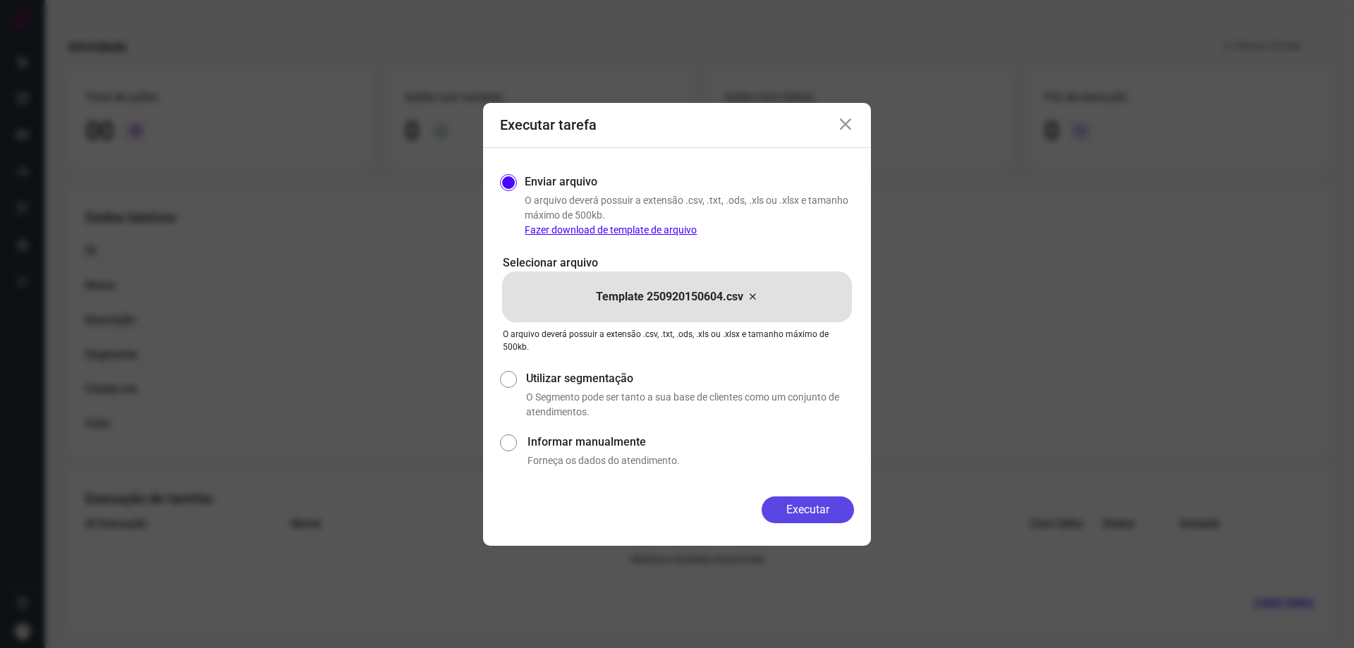
click at [805, 506] on button "Executar" at bounding box center [808, 510] width 92 height 27
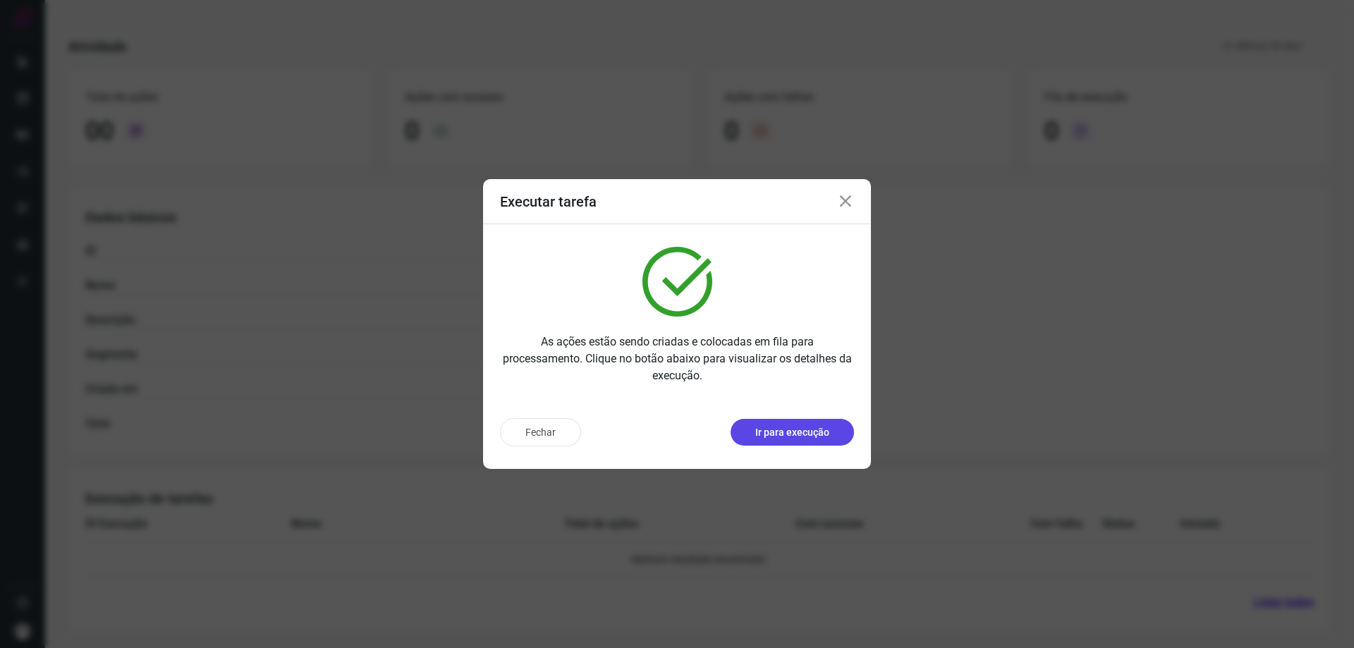
click at [812, 432] on p "Ir para execução" at bounding box center [792, 432] width 74 height 15
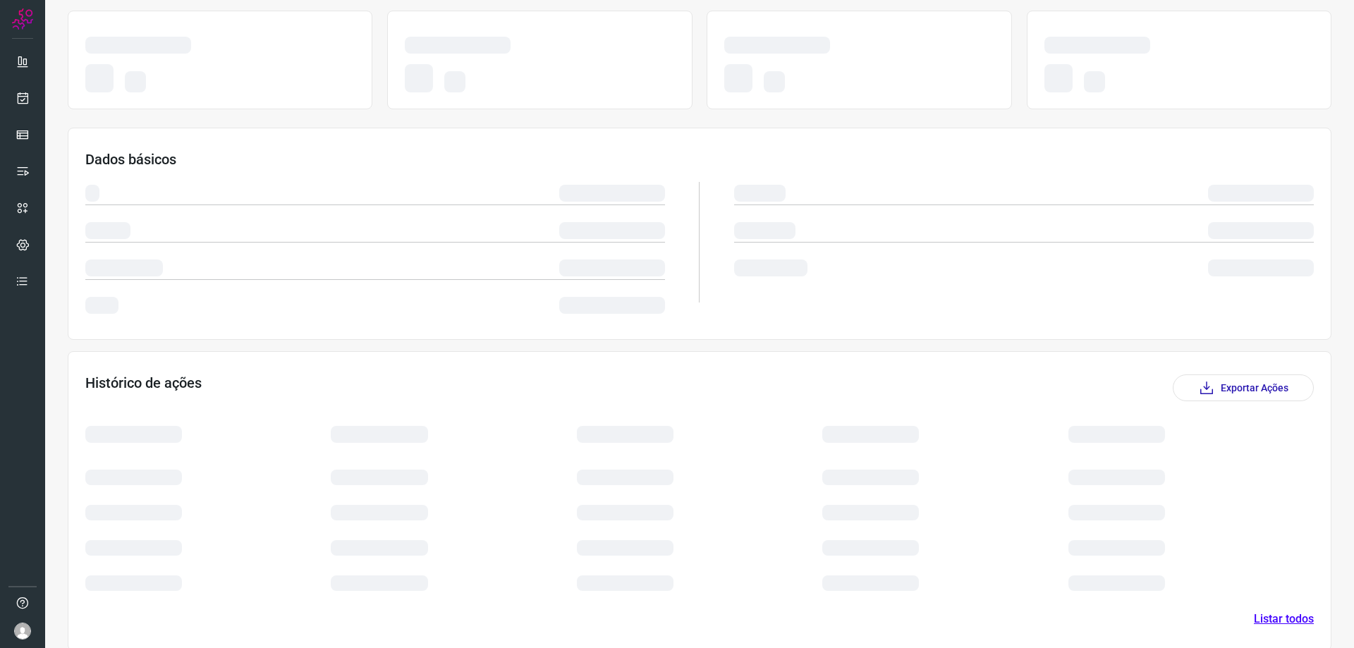
scroll to position [37, 0]
